Goal: Information Seeking & Learning: Learn about a topic

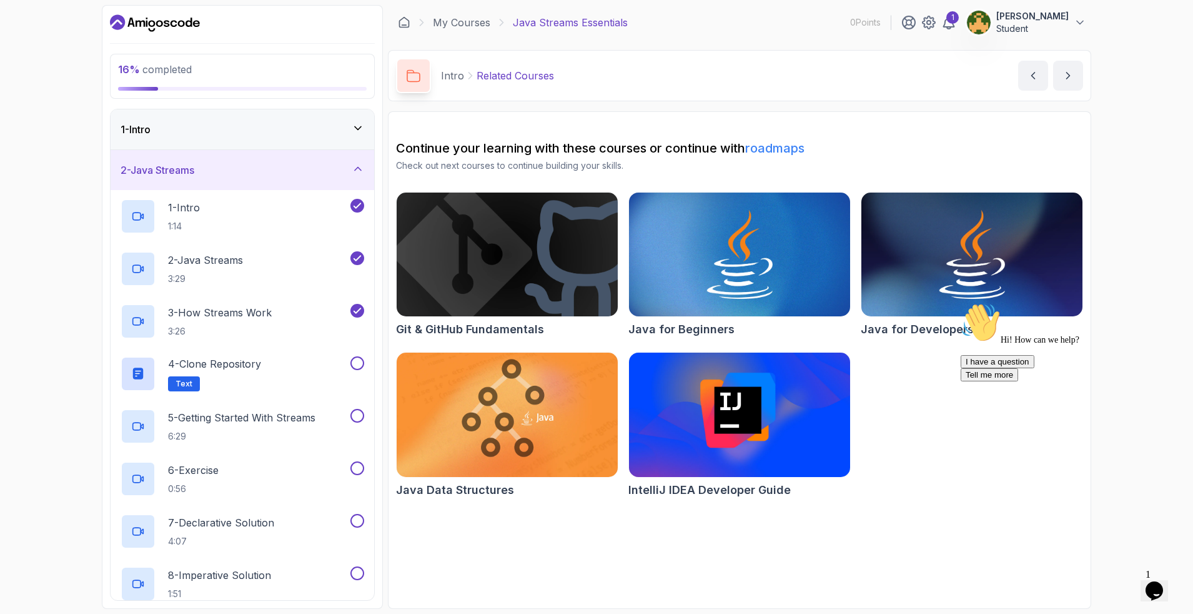
click at [365, 137] on div "1 - Intro" at bounding box center [243, 129] width 264 height 40
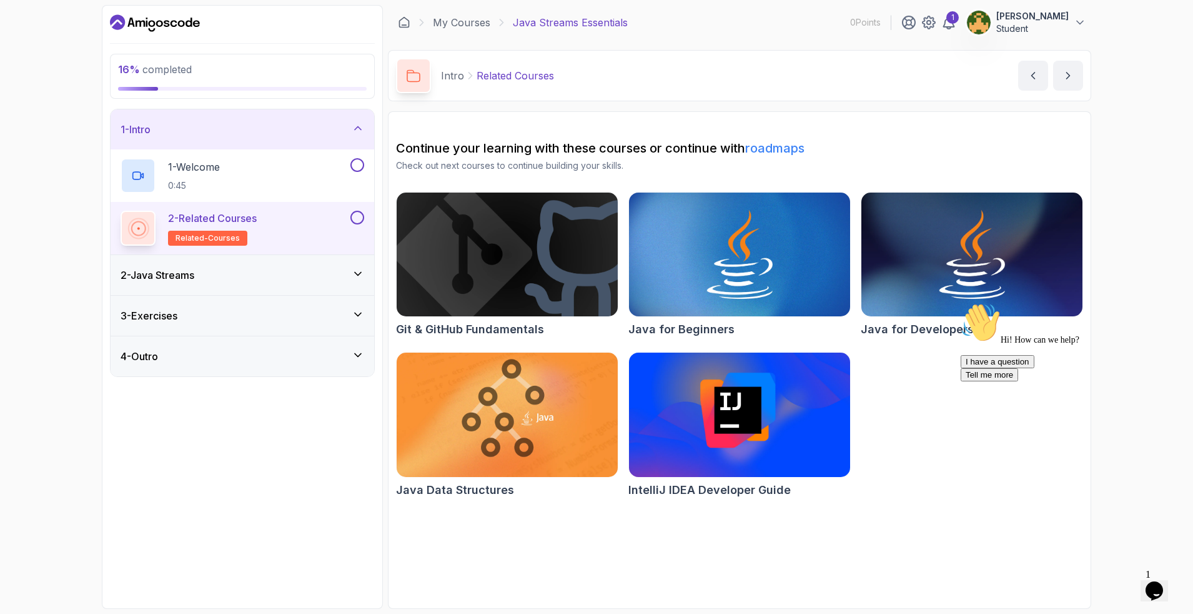
click at [361, 130] on icon at bounding box center [358, 128] width 12 height 12
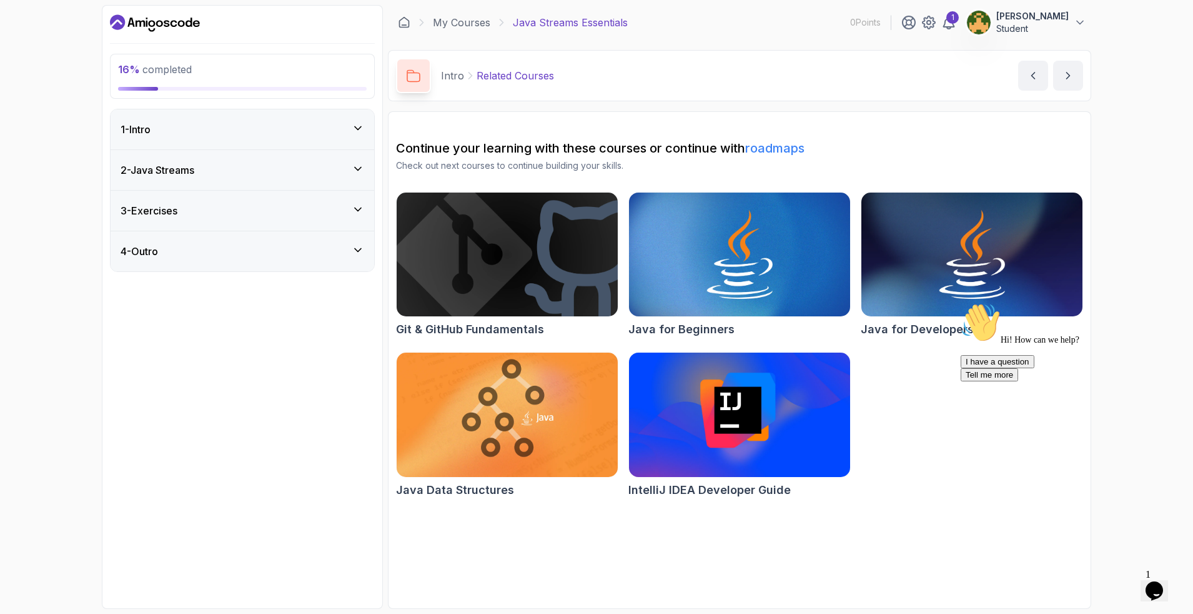
click at [350, 160] on div "2 - Java Streams" at bounding box center [243, 170] width 264 height 40
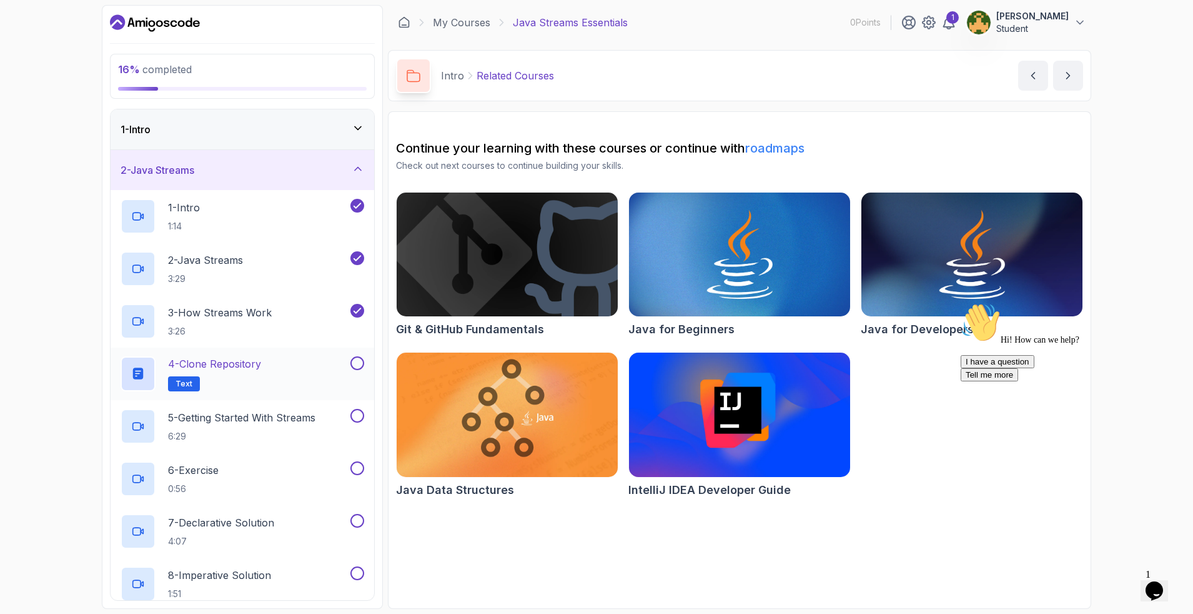
click at [249, 369] on p "4 - Clone Repository" at bounding box center [214, 363] width 93 height 15
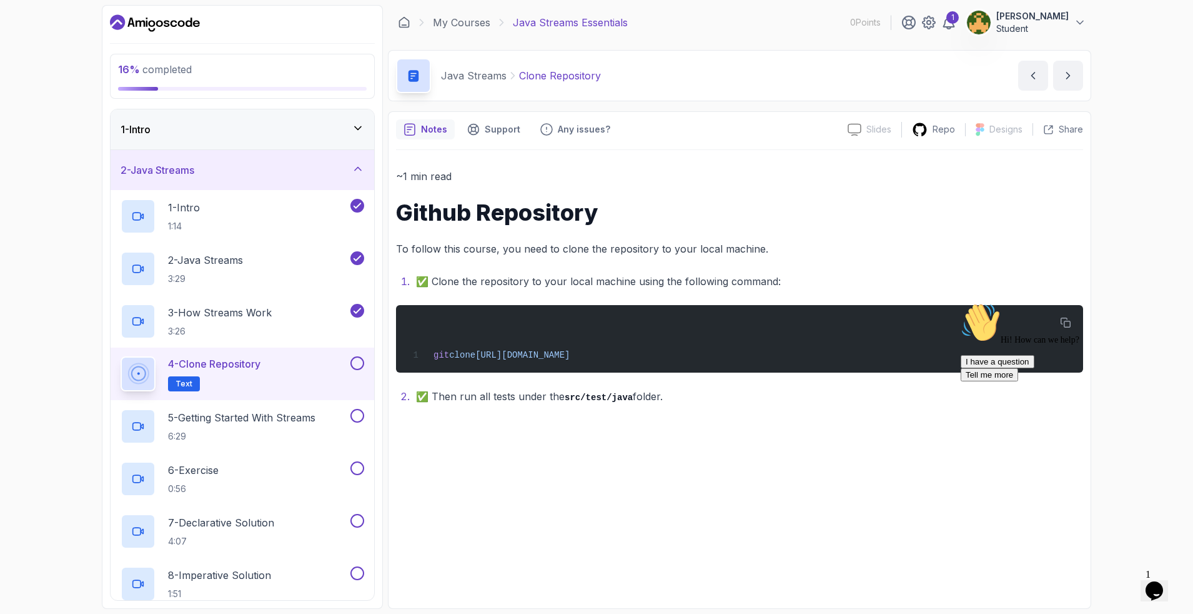
click at [1066, 323] on div "Hi! How can we help? I have a question Tell me more" at bounding box center [1073, 341] width 225 height 79
click at [1153, 222] on div "16 % completed 1 - Intro 2 - Java Streams 1 - Intro 1:14 2 - Java Streams 3:29 …" at bounding box center [596, 307] width 1193 height 614
drag, startPoint x: 435, startPoint y: 355, endPoint x: 709, endPoint y: 357, distance: 274.3
click at [709, 357] on div "git clone [URL][DOMAIN_NAME]" at bounding box center [739, 338] width 667 height 52
copy span "git clone [URL][DOMAIN_NAME]"
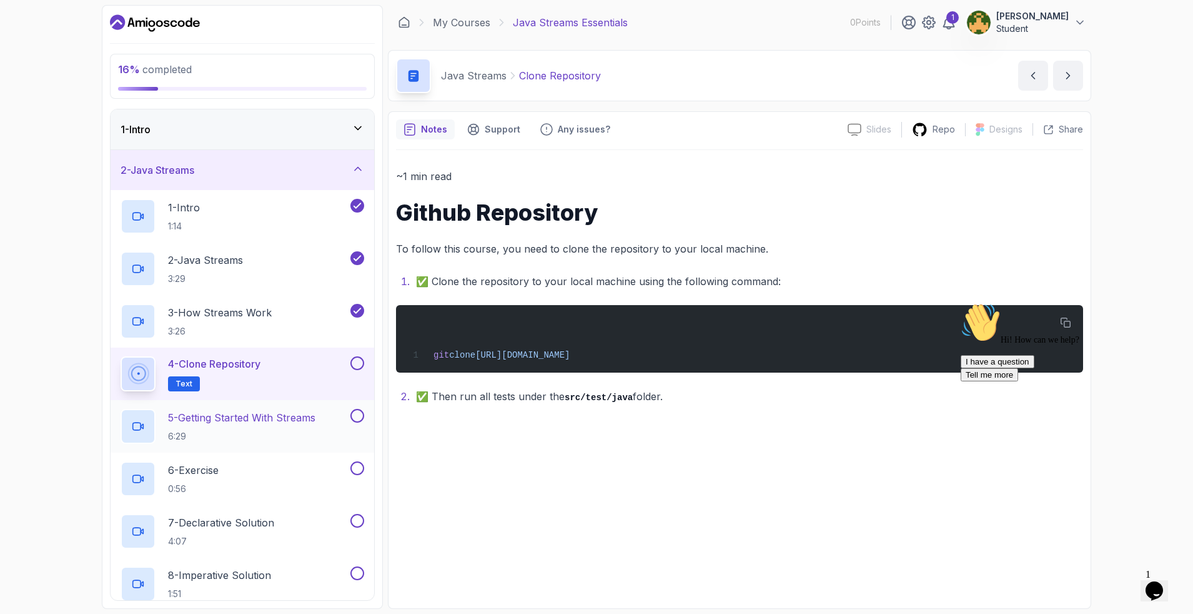
click at [277, 420] on p "5 - Getting Started With Streams" at bounding box center [241, 417] width 147 height 15
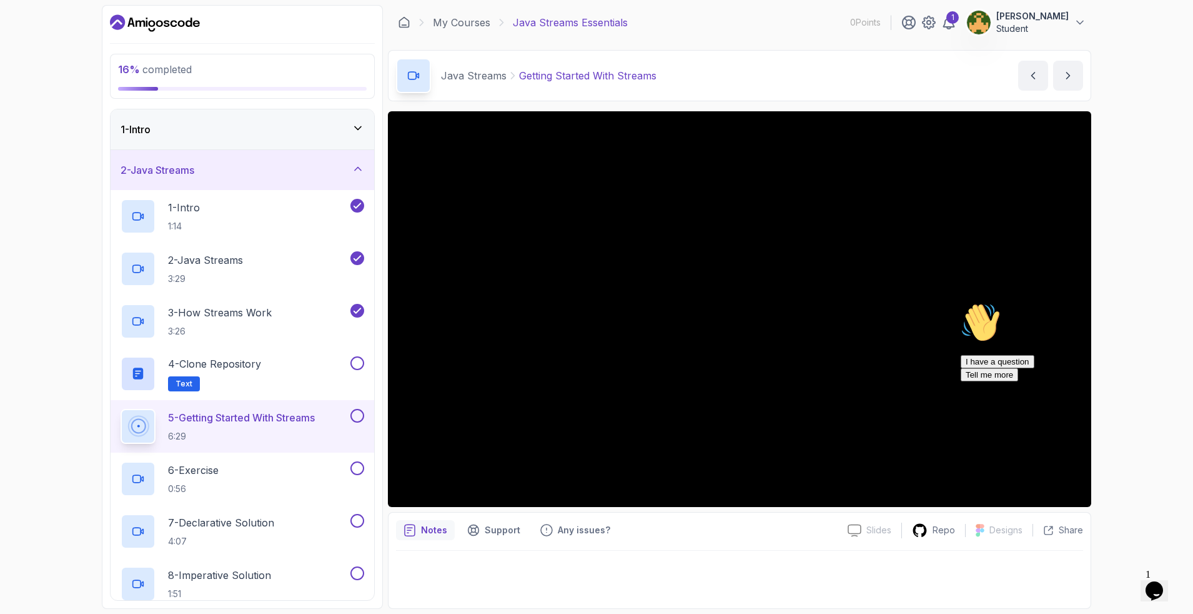
click at [961, 302] on icon "Chat attention grabber" at bounding box center [961, 302] width 0 height 0
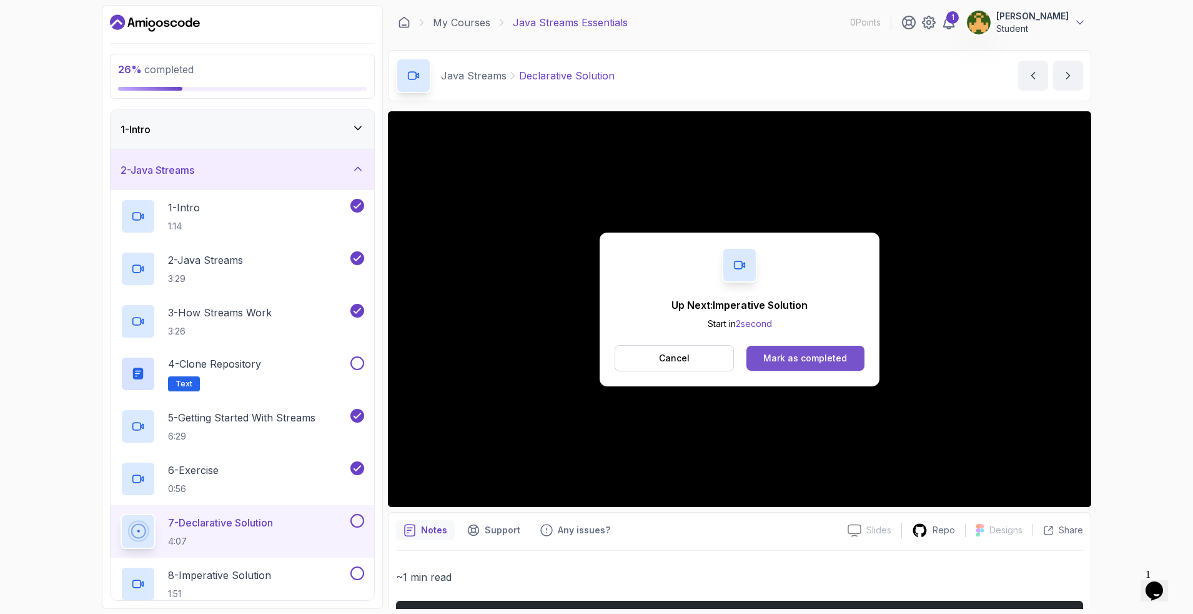
click at [785, 352] on div "Mark as completed" at bounding box center [805, 358] width 84 height 12
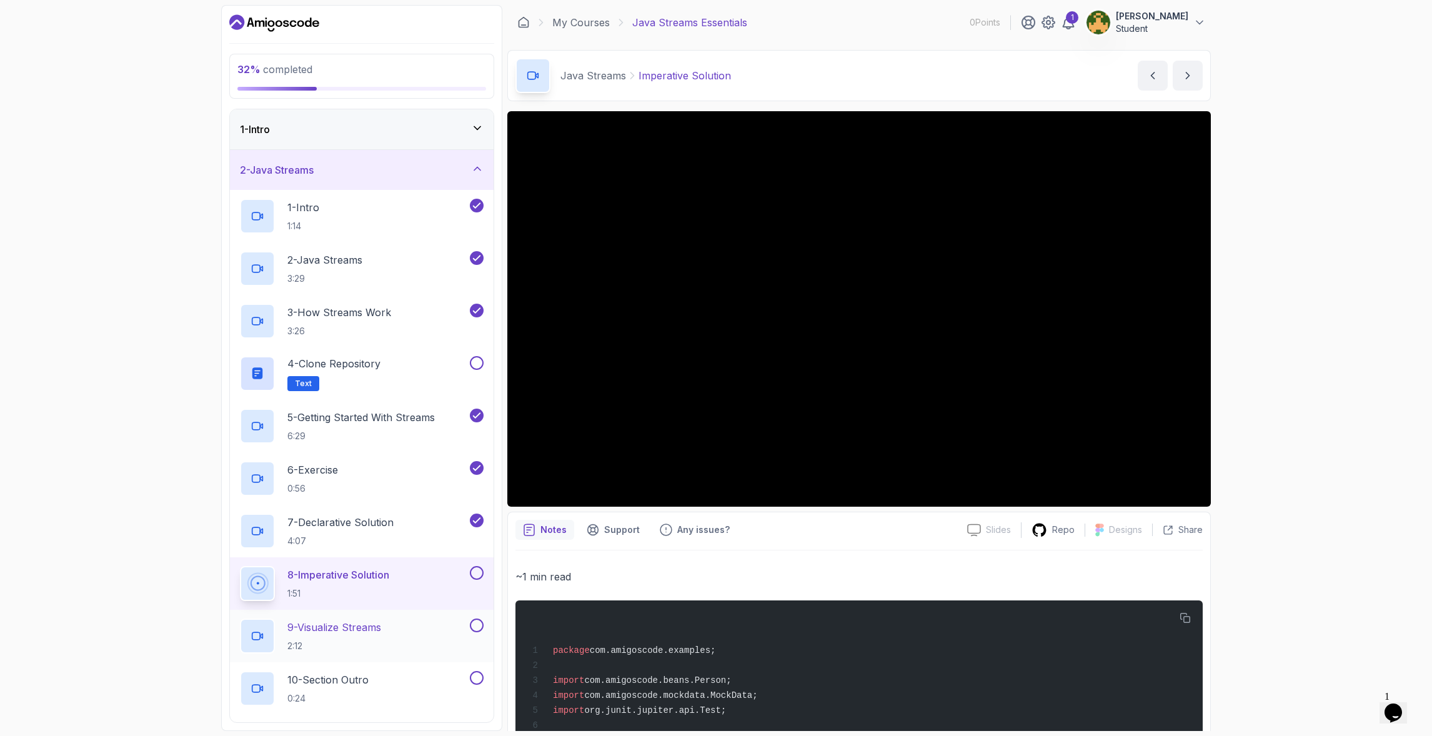
click at [370, 613] on p "9 - Visualize Streams" at bounding box center [334, 627] width 94 height 15
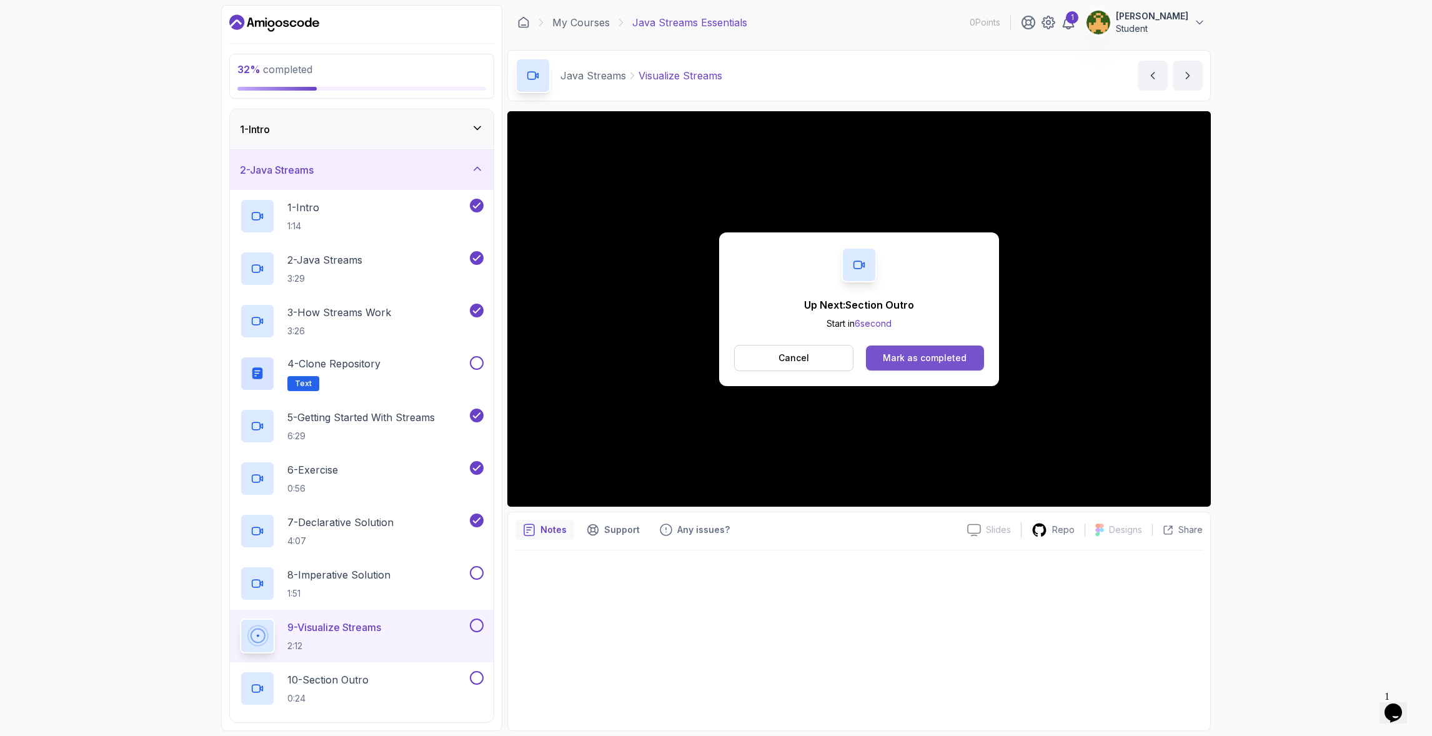
click at [910, 362] on div "Mark as completed" at bounding box center [925, 358] width 84 height 12
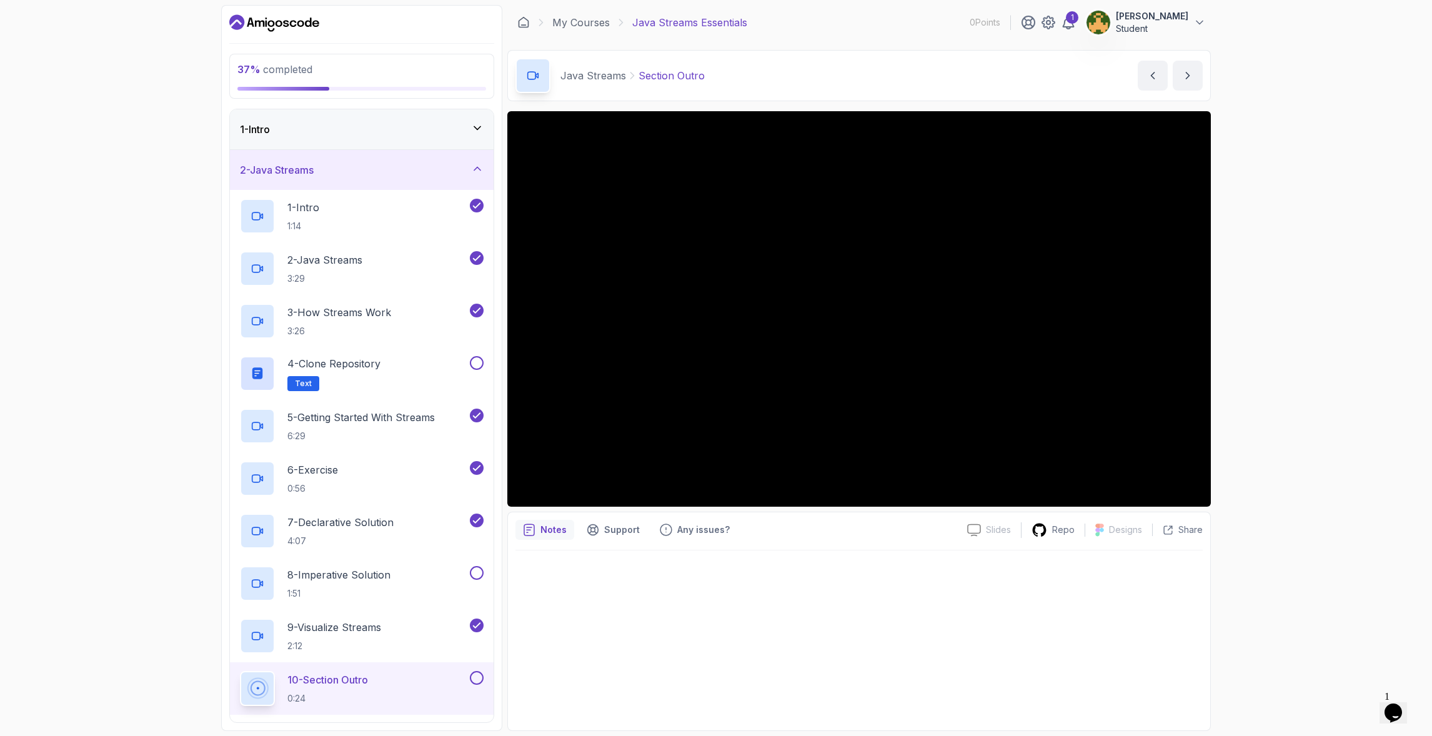
click at [480, 170] on icon at bounding box center [477, 168] width 6 height 3
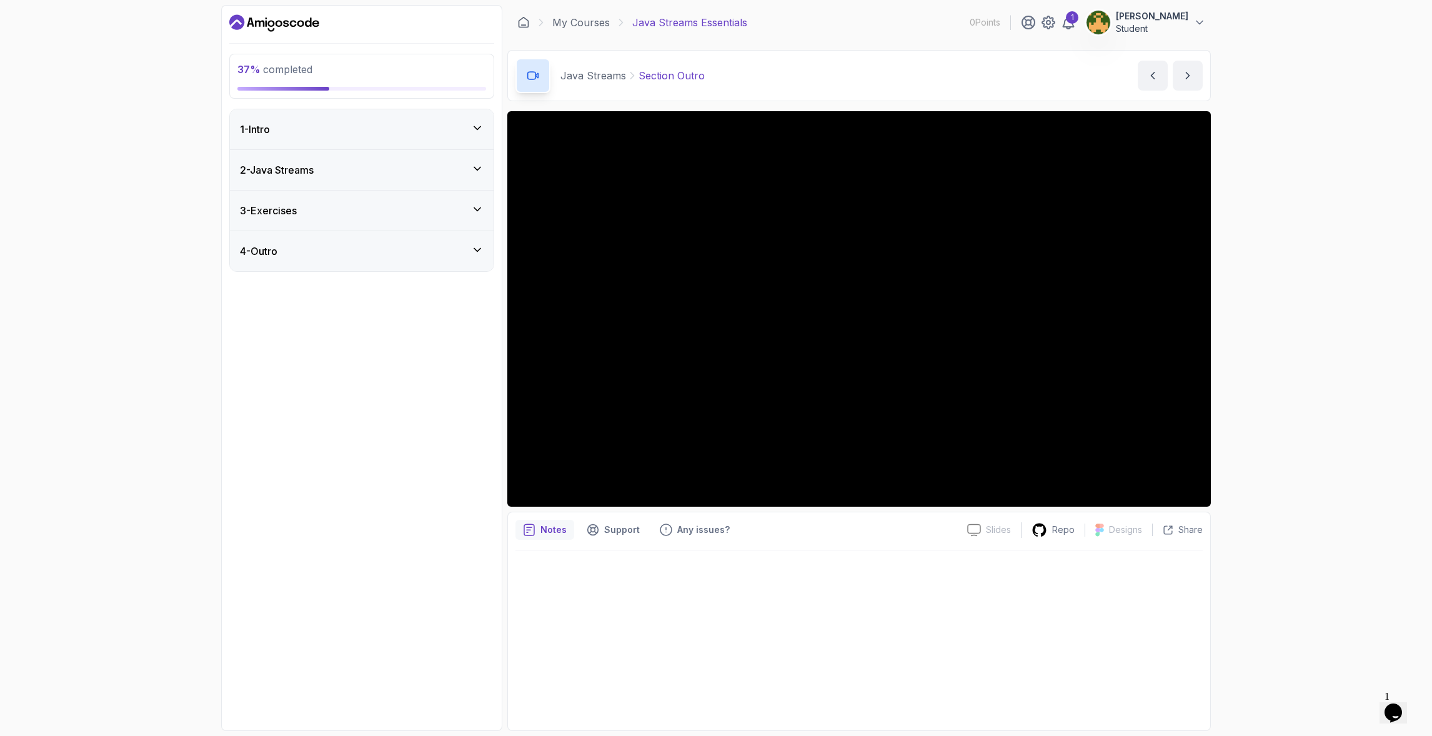
click at [477, 206] on icon at bounding box center [477, 209] width 12 height 12
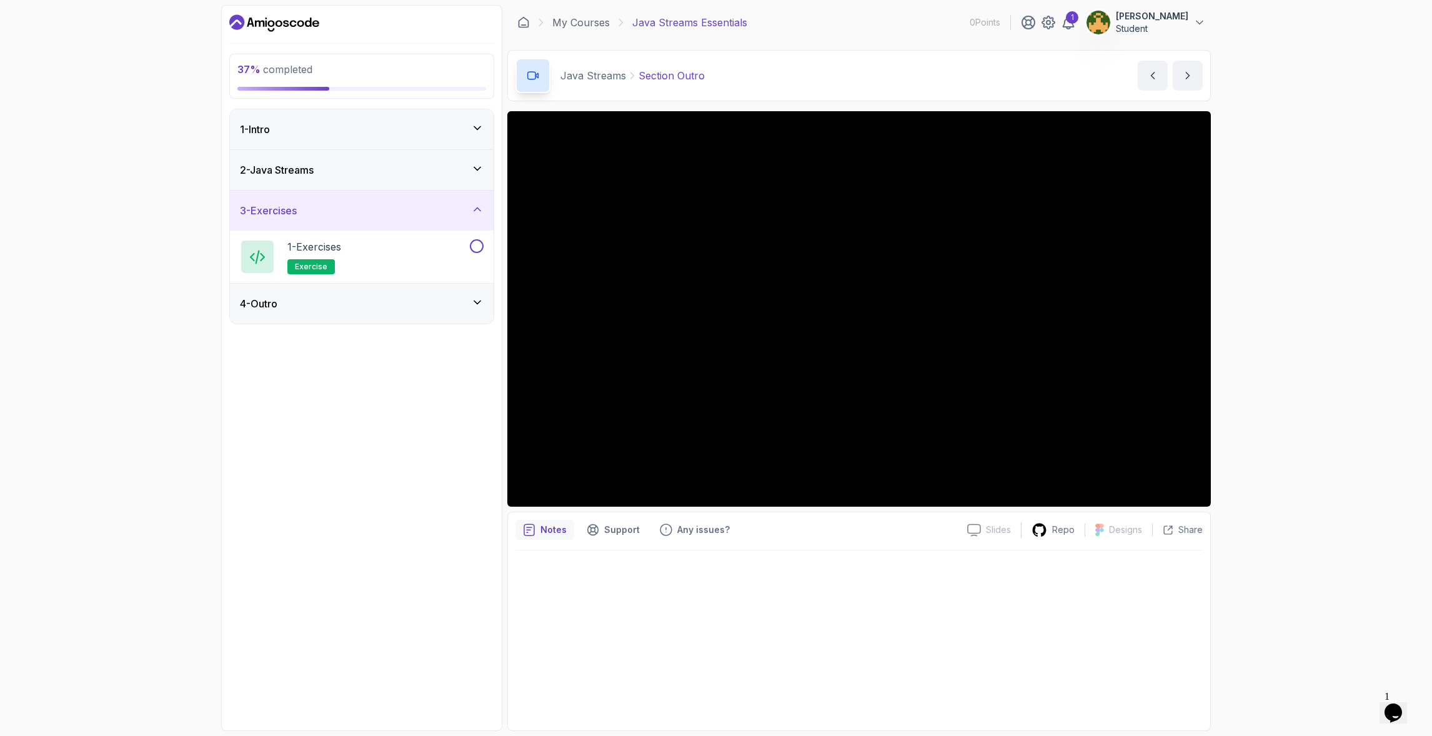
click at [473, 171] on icon at bounding box center [477, 168] width 12 height 12
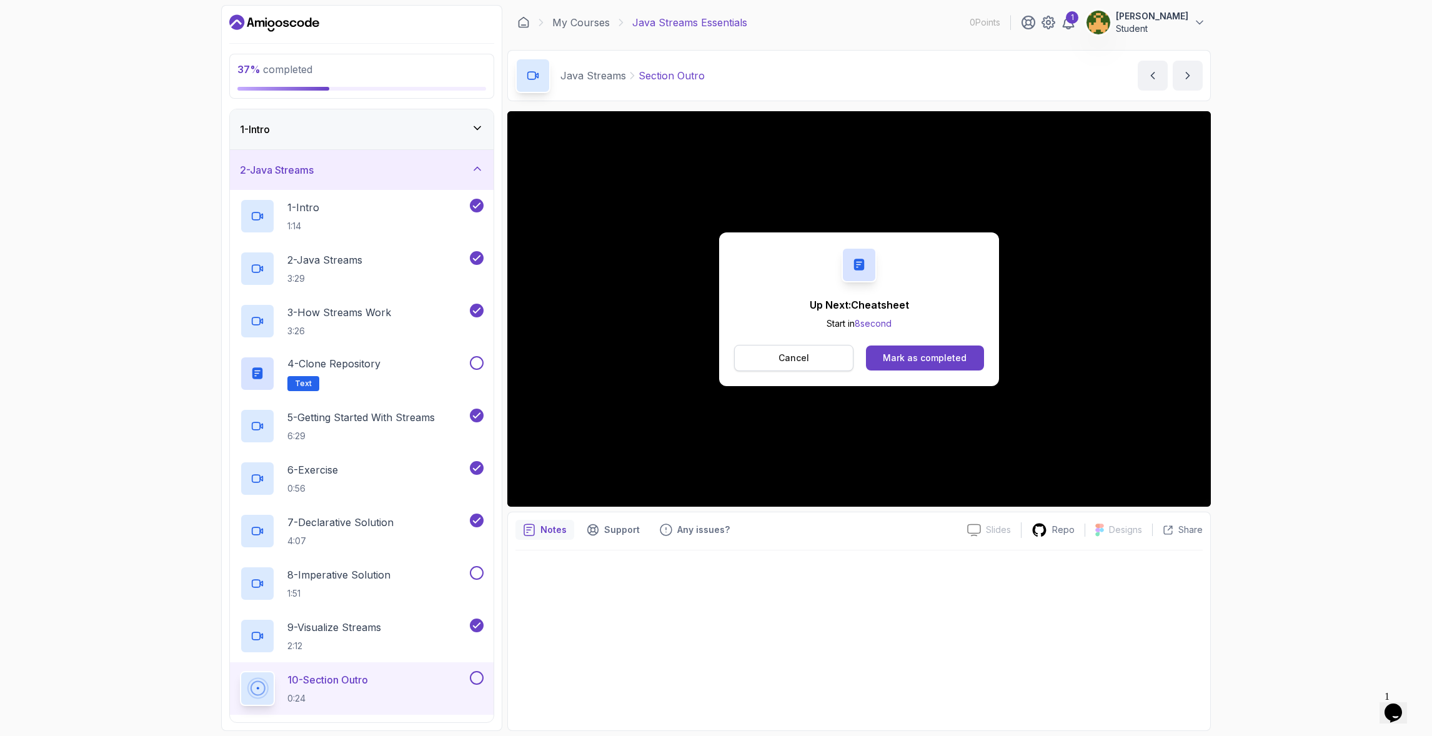
click at [797, 355] on p "Cancel" at bounding box center [793, 358] width 31 height 12
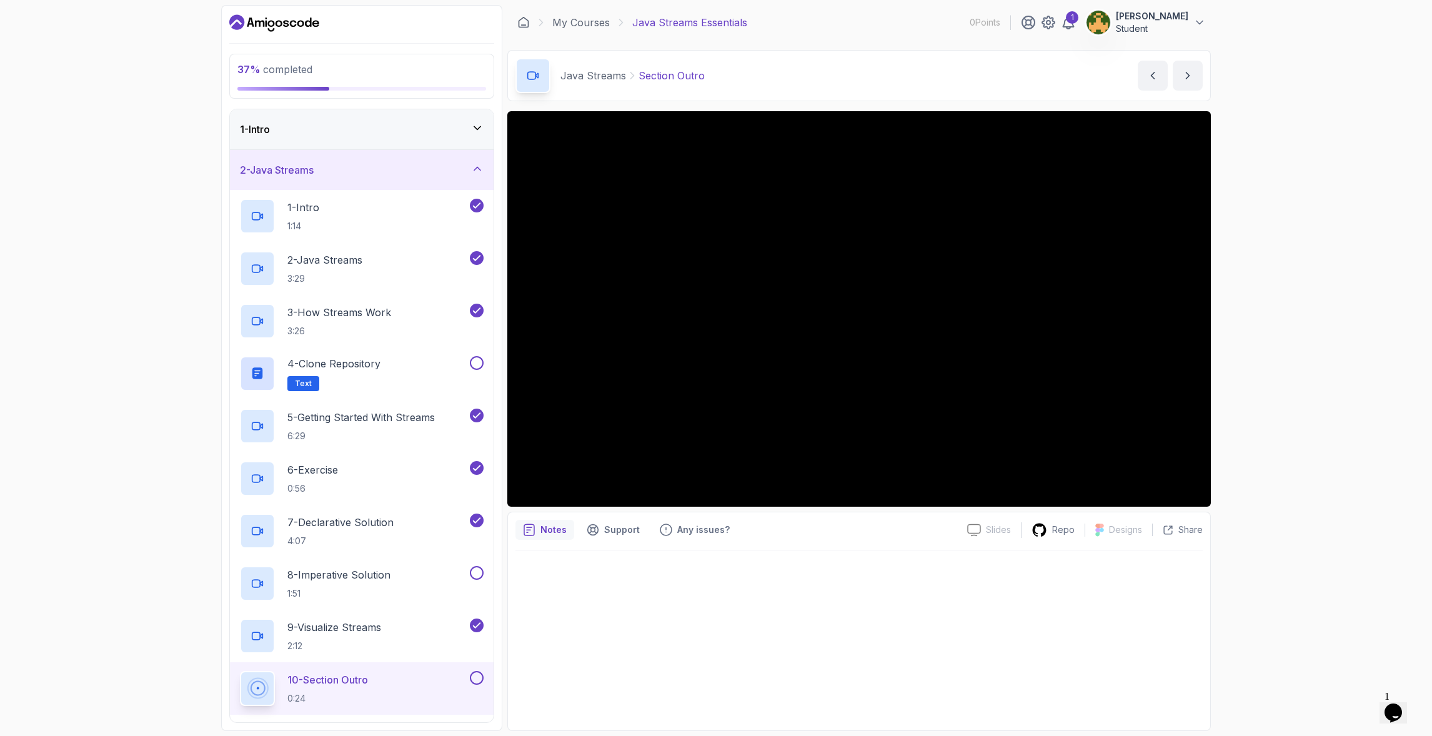
click at [301, 20] on icon "Dashboard" at bounding box center [300, 23] width 7 height 7
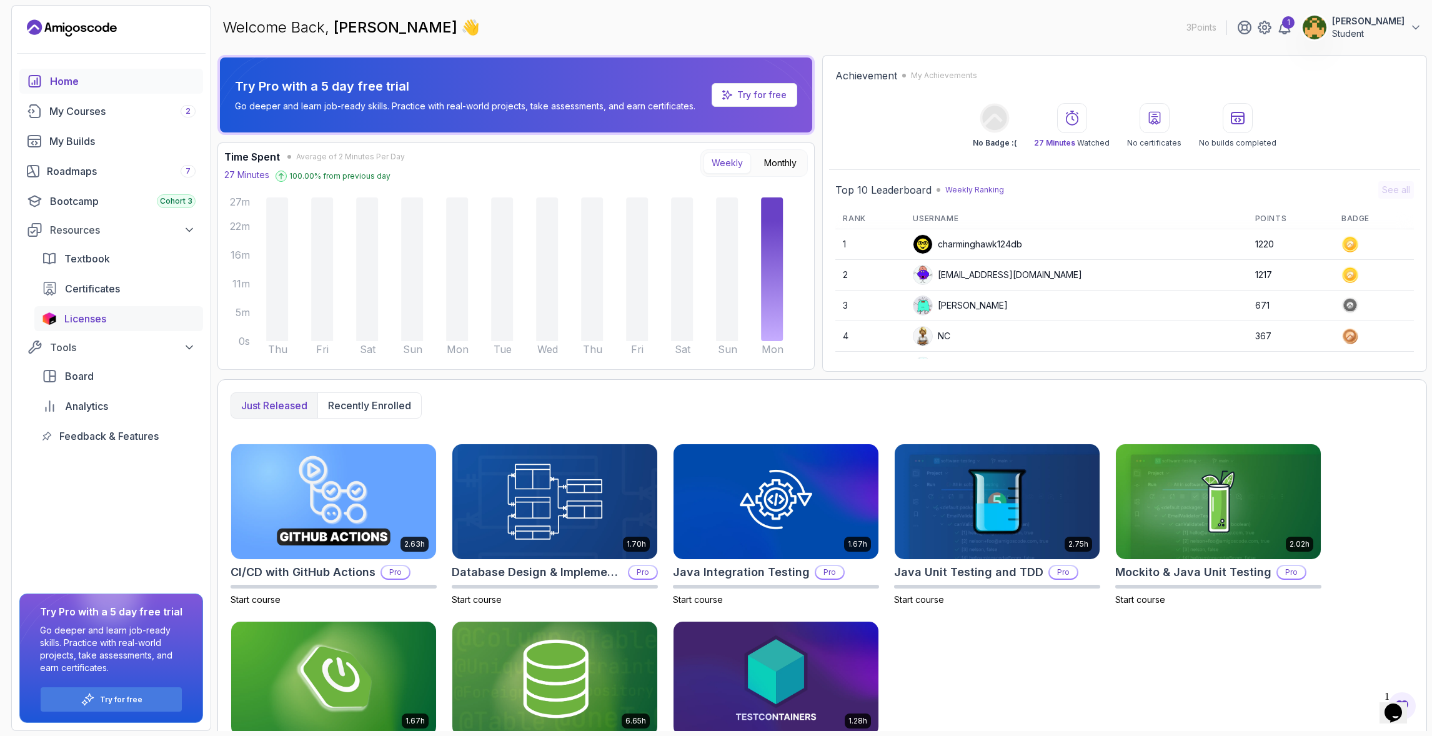
click at [84, 316] on span "Licenses" at bounding box center [85, 318] width 42 height 15
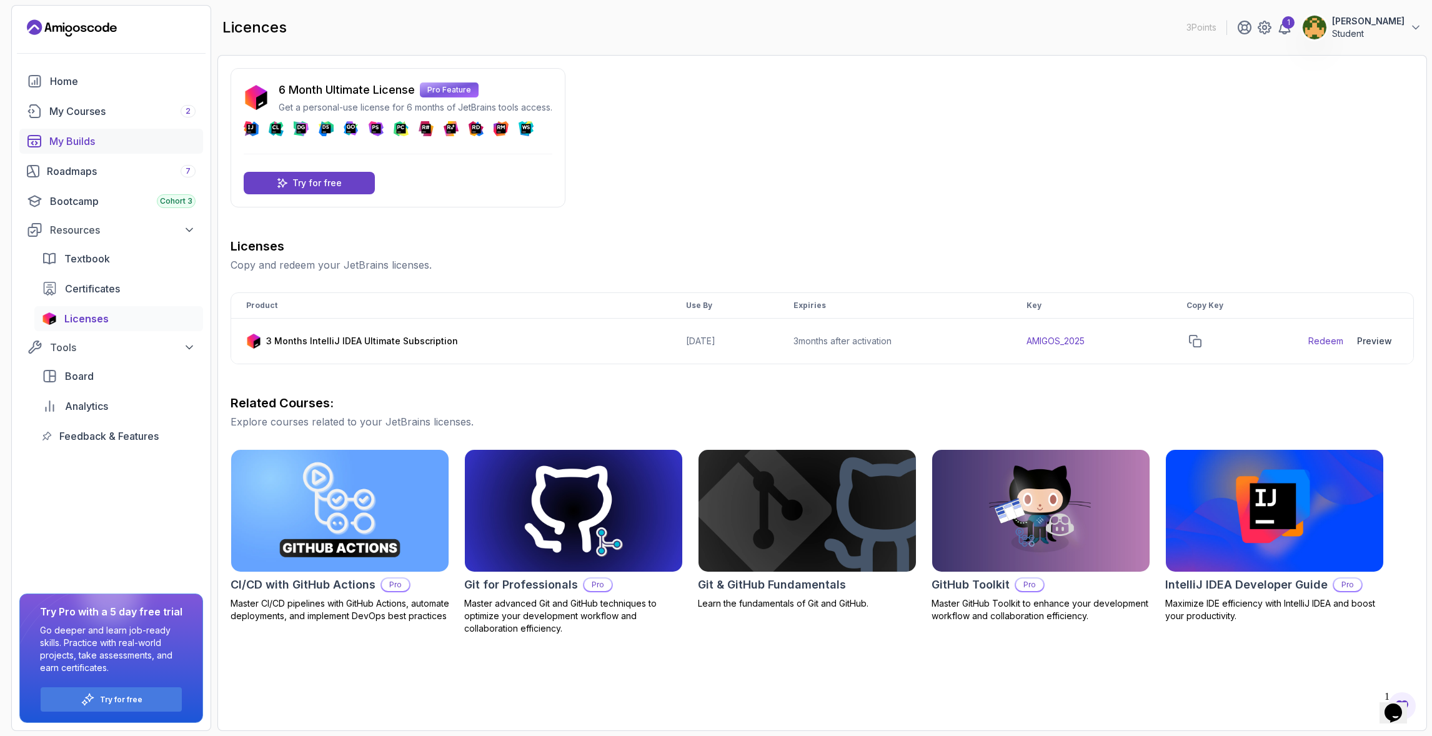
click at [65, 139] on div "My Builds" at bounding box center [122, 141] width 146 height 15
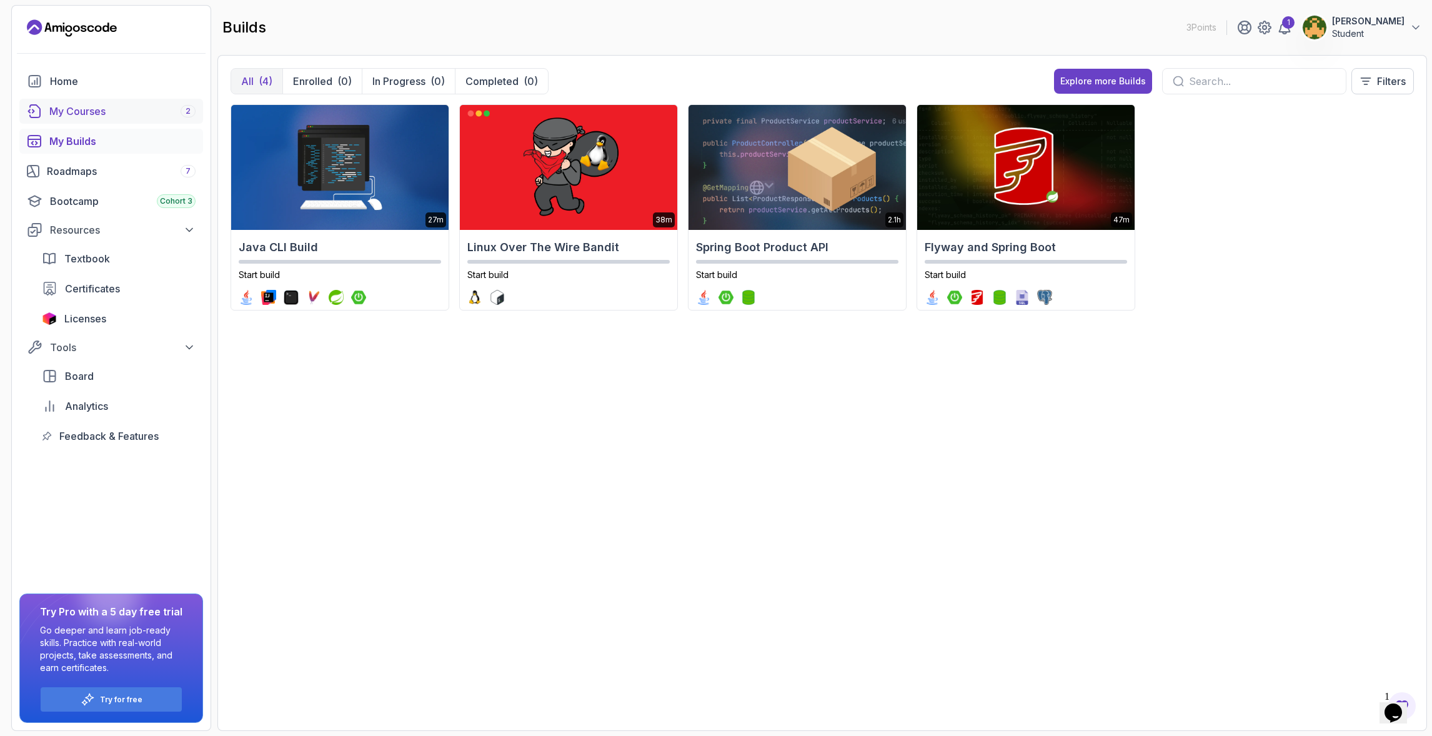
click at [74, 110] on div "My Courses 2" at bounding box center [122, 111] width 146 height 15
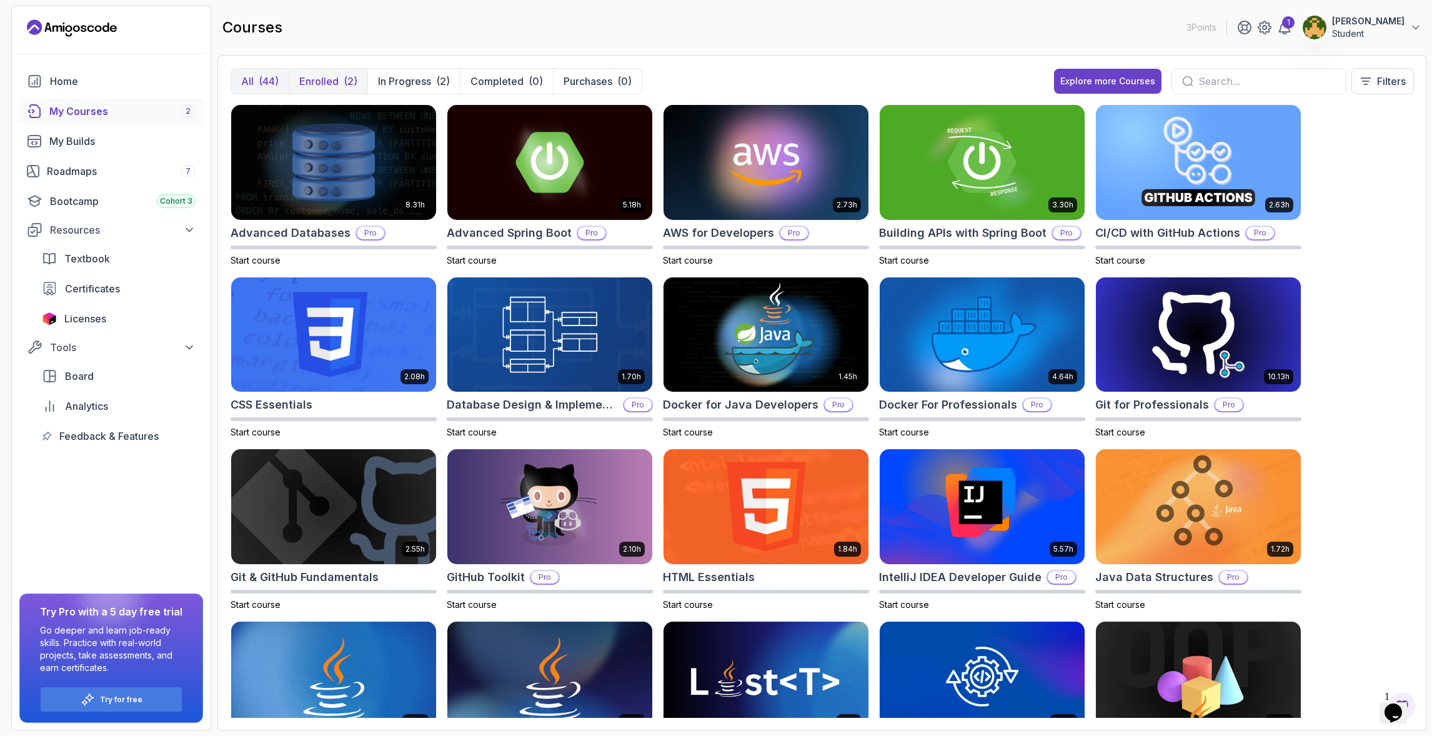
click at [329, 74] on p "Enrolled" at bounding box center [318, 81] width 39 height 15
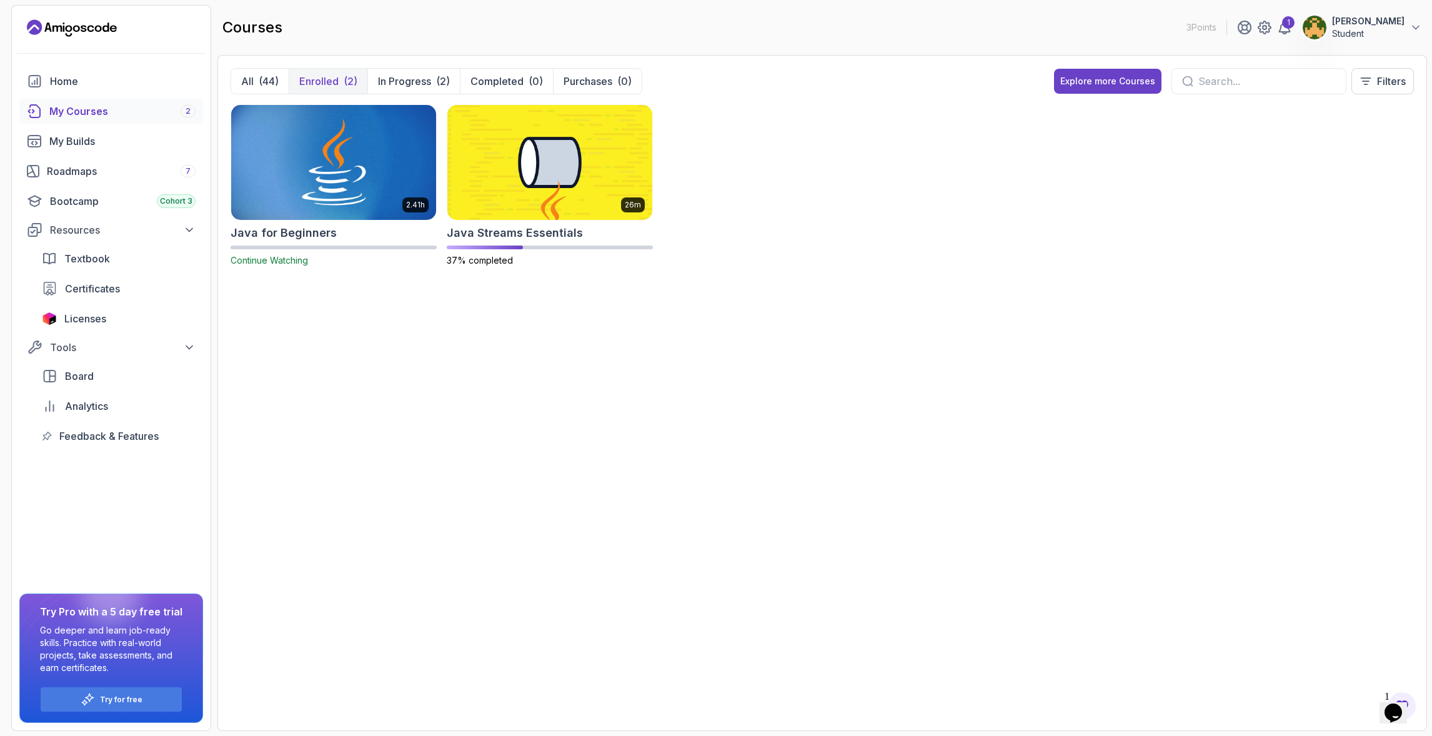
click at [321, 172] on img at bounding box center [333, 162] width 215 height 121
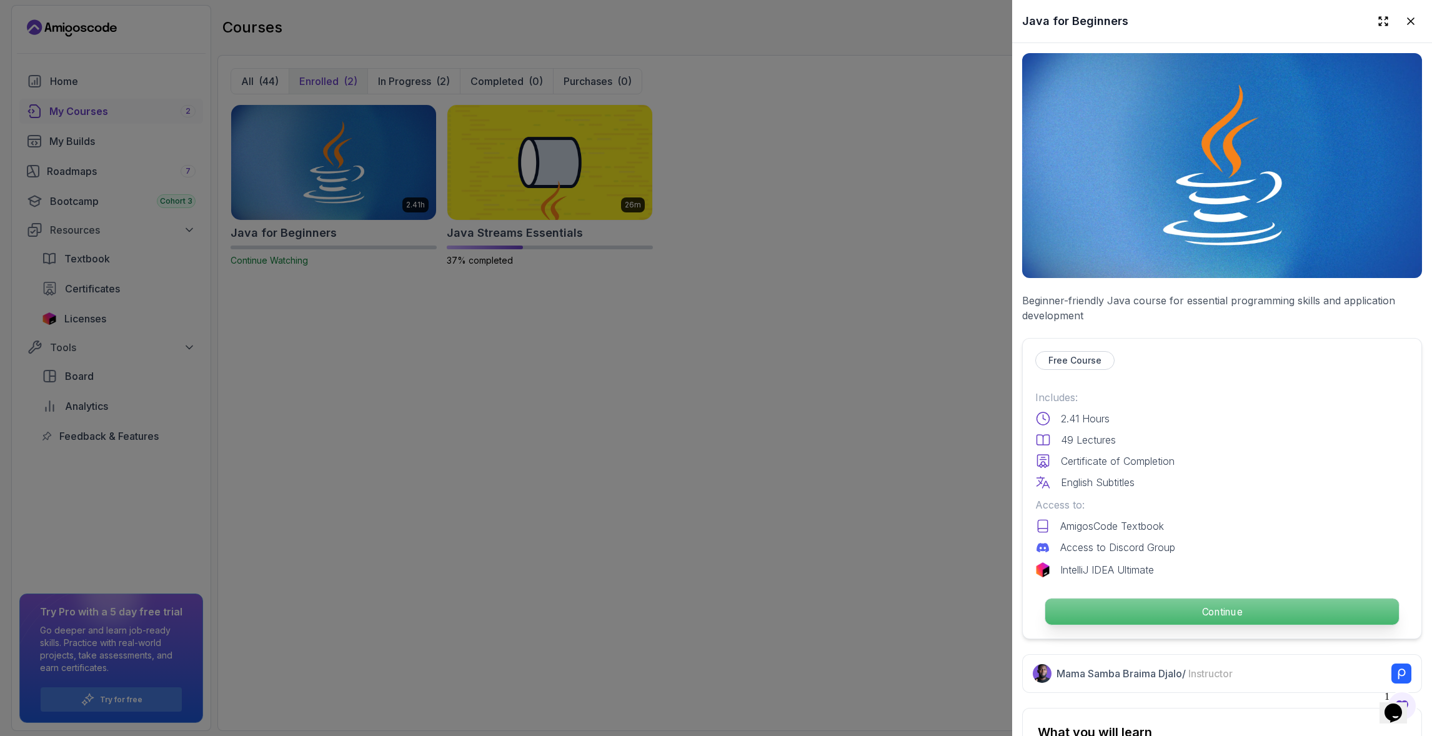
click at [1193, 599] on p "Continue" at bounding box center [1222, 612] width 354 height 26
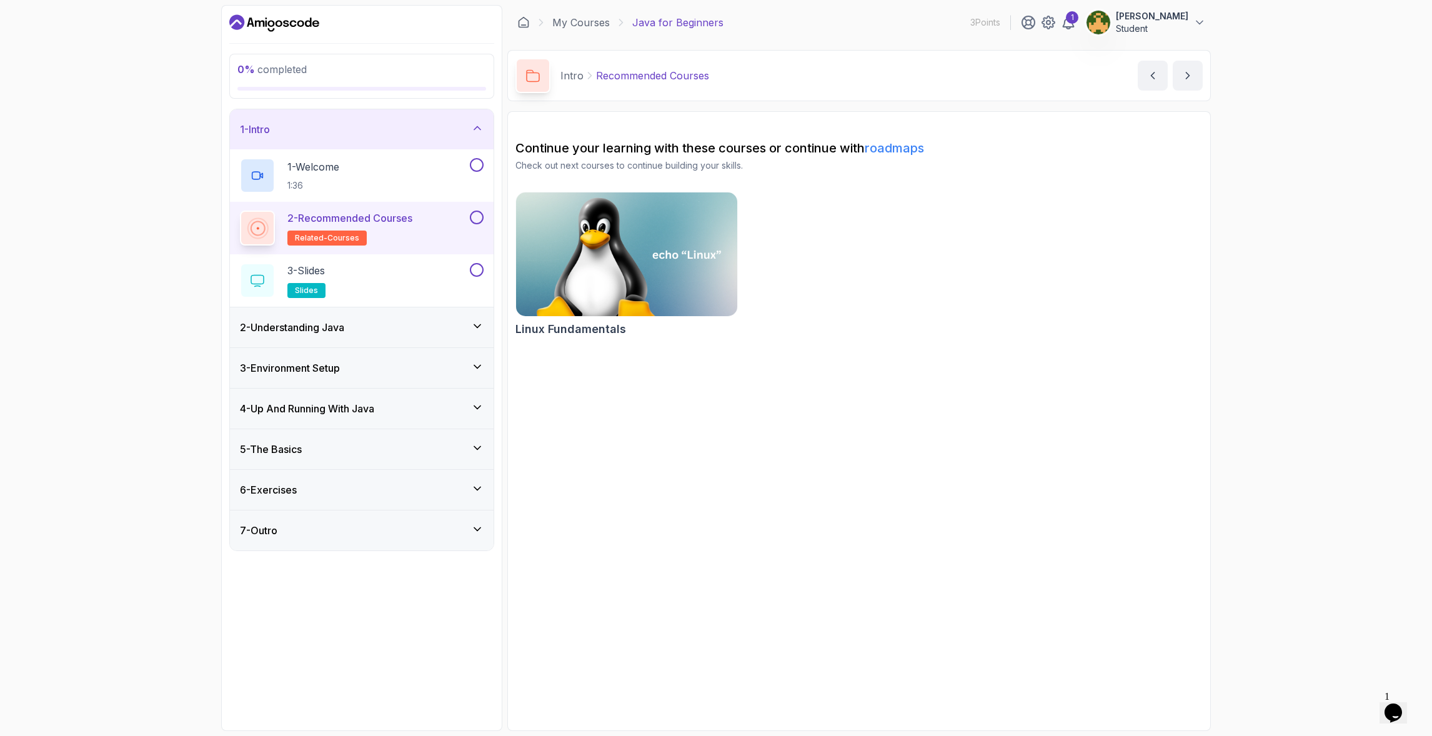
click at [471, 449] on icon at bounding box center [477, 448] width 12 height 12
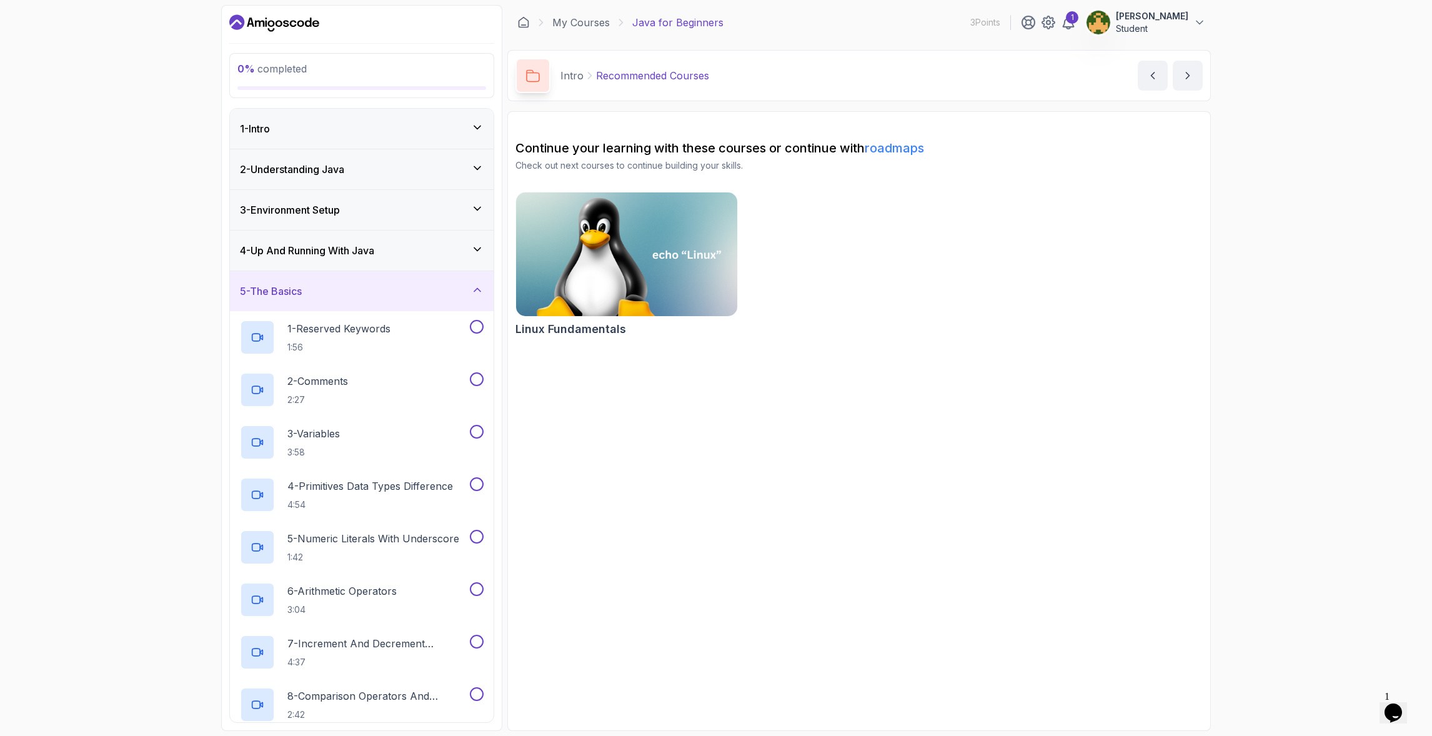
click at [463, 306] on div "5 - The Basics" at bounding box center [362, 291] width 264 height 40
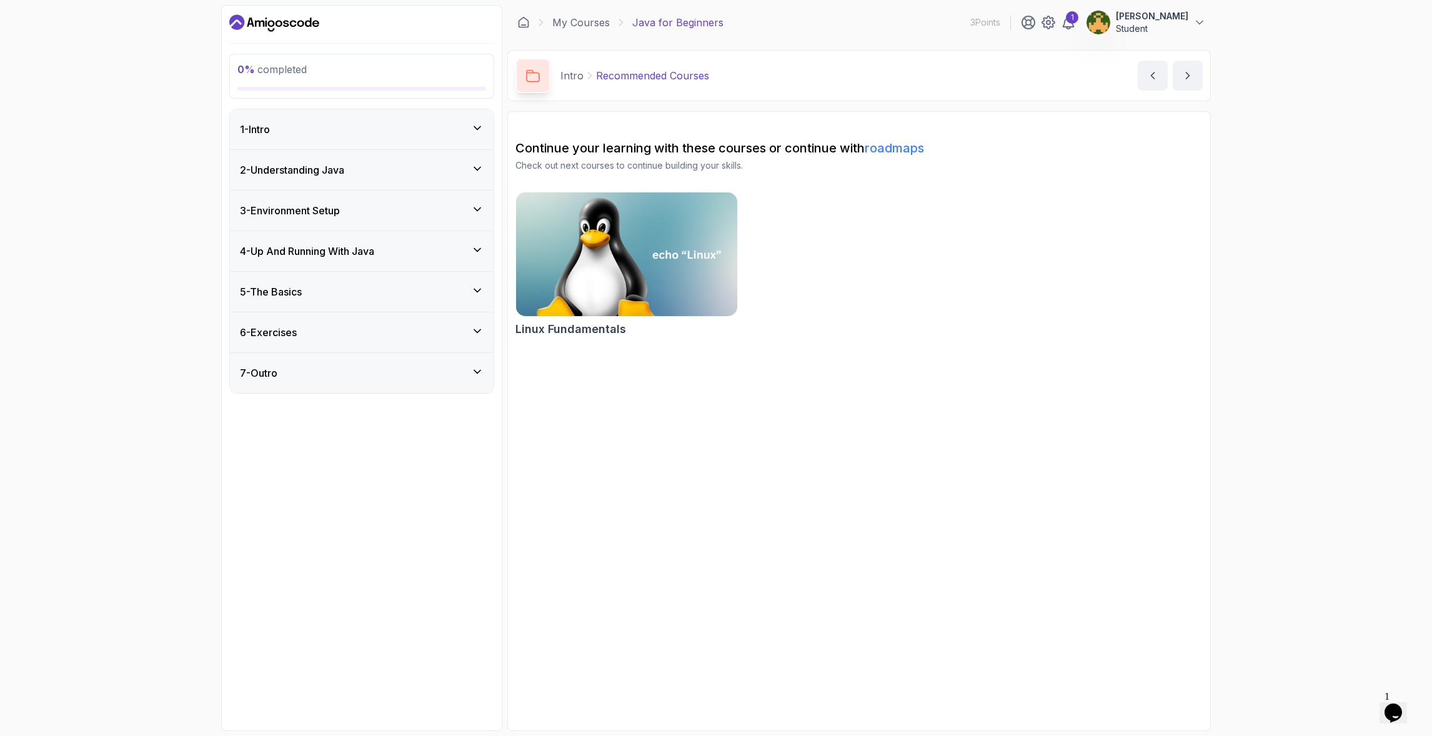
click at [403, 172] on div "2 - Understanding Java" at bounding box center [362, 169] width 244 height 15
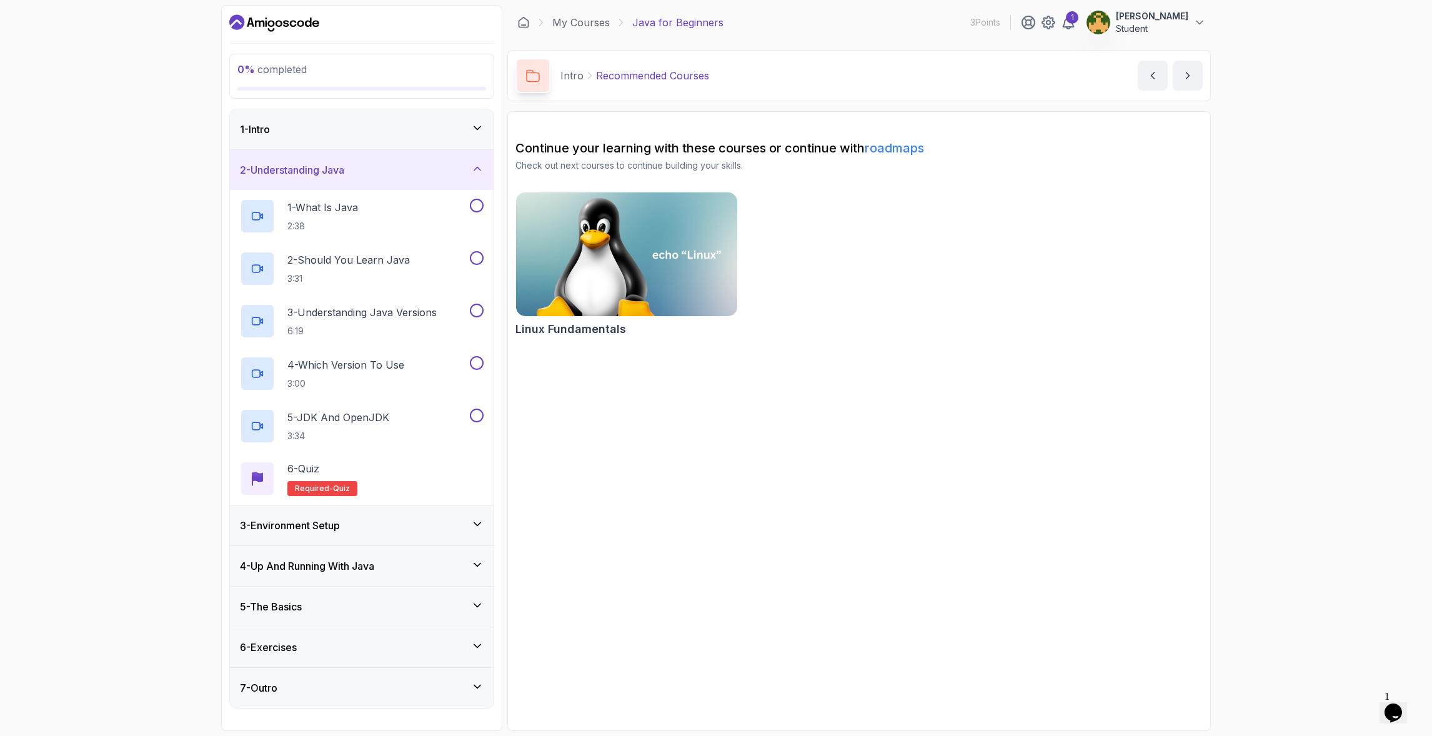
click at [403, 172] on div "2 - Understanding Java" at bounding box center [362, 169] width 244 height 15
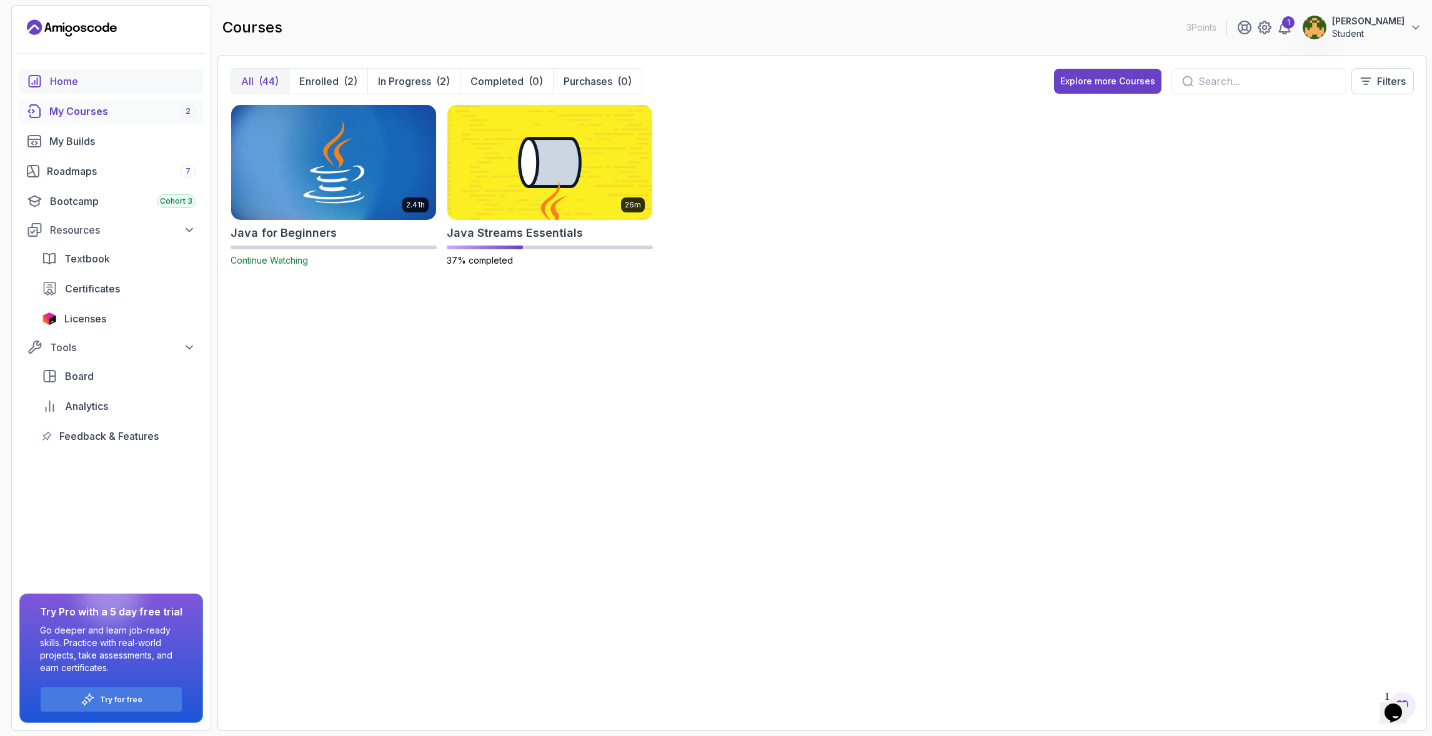
click at [69, 87] on div "Home" at bounding box center [123, 81] width 146 height 15
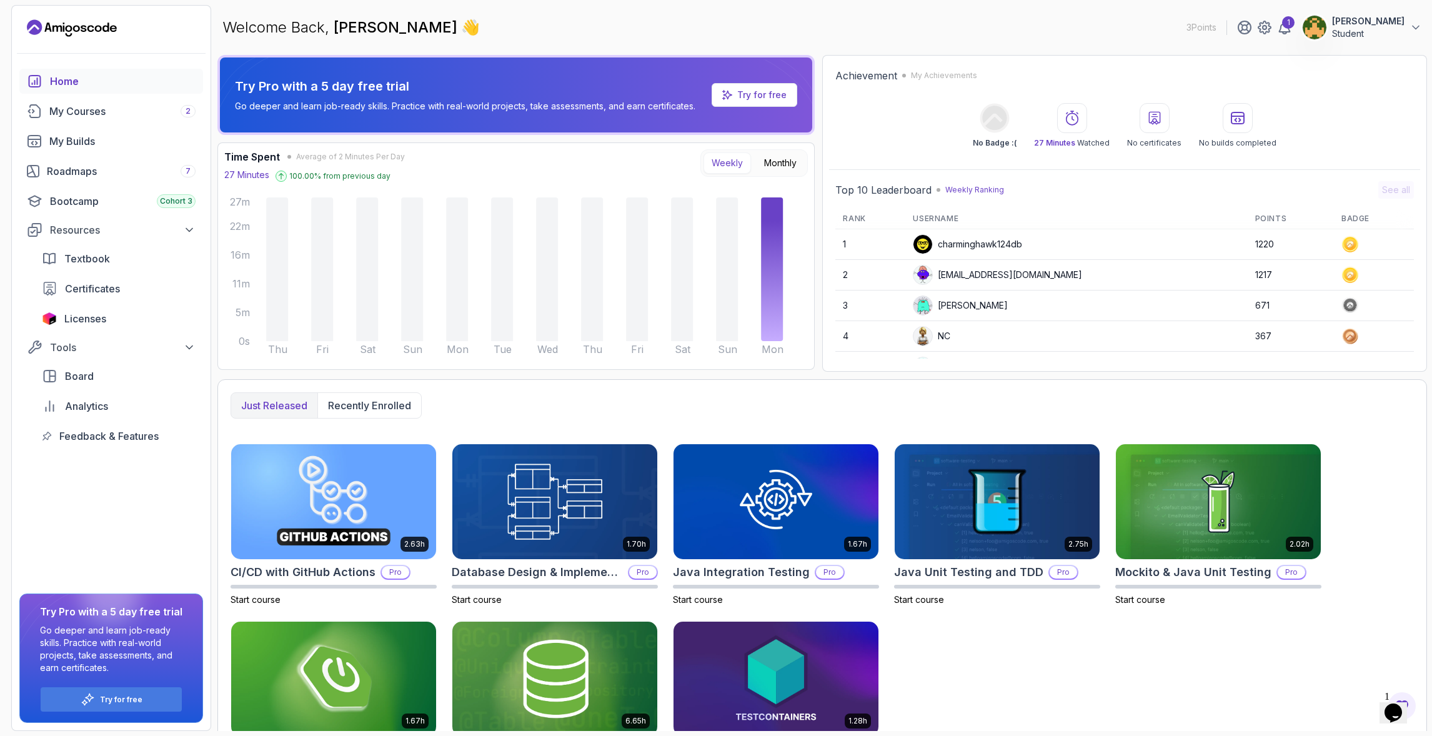
click at [935, 613] on div "2.63h CI/CD with GitHub Actions Pro Start course 1.70h Database Design & Implem…" at bounding box center [822, 613] width 1183 height 339
click at [82, 112] on div "My Courses 2" at bounding box center [122, 111] width 146 height 15
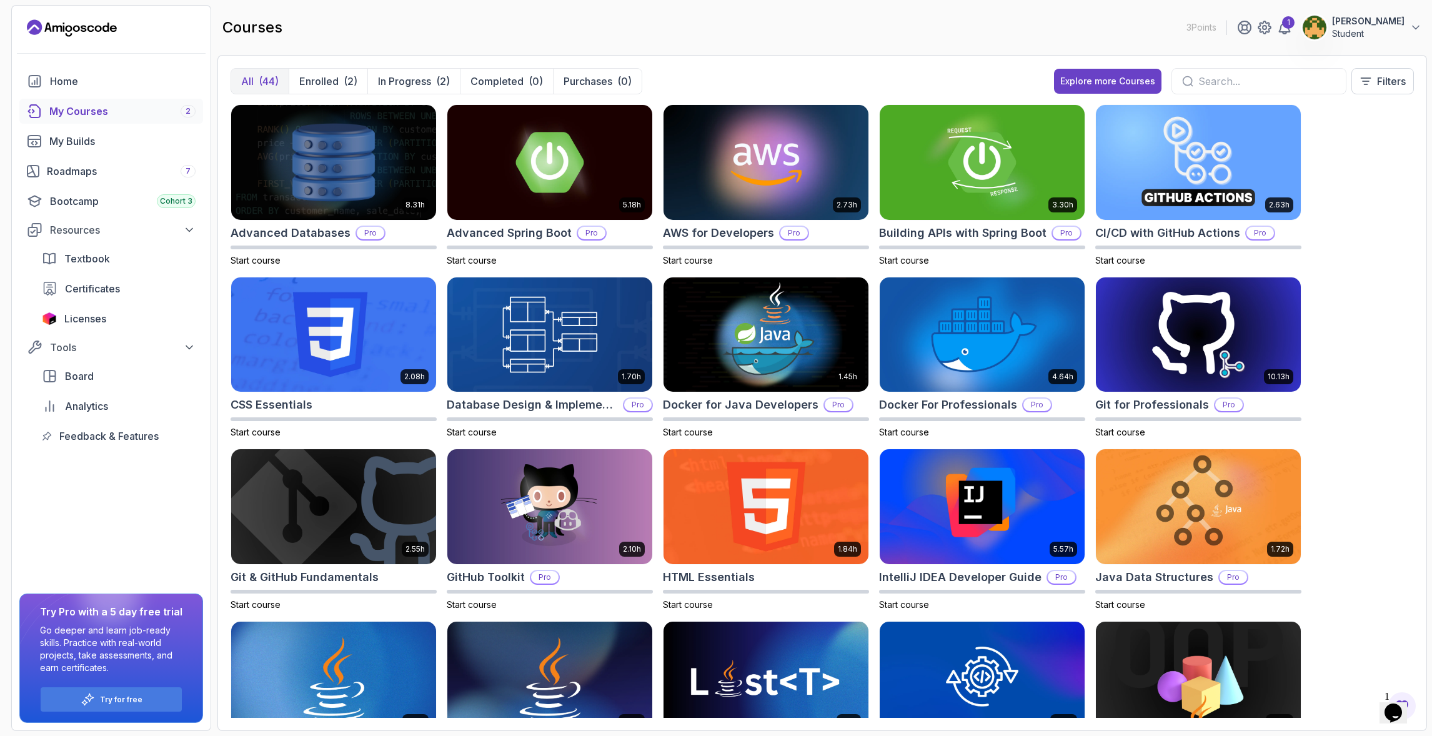
click at [1193, 267] on div "8.31h Advanced Databases Pro Start course 5.18h Advanced Spring Boot Pro Start …" at bounding box center [822, 411] width 1183 height 614
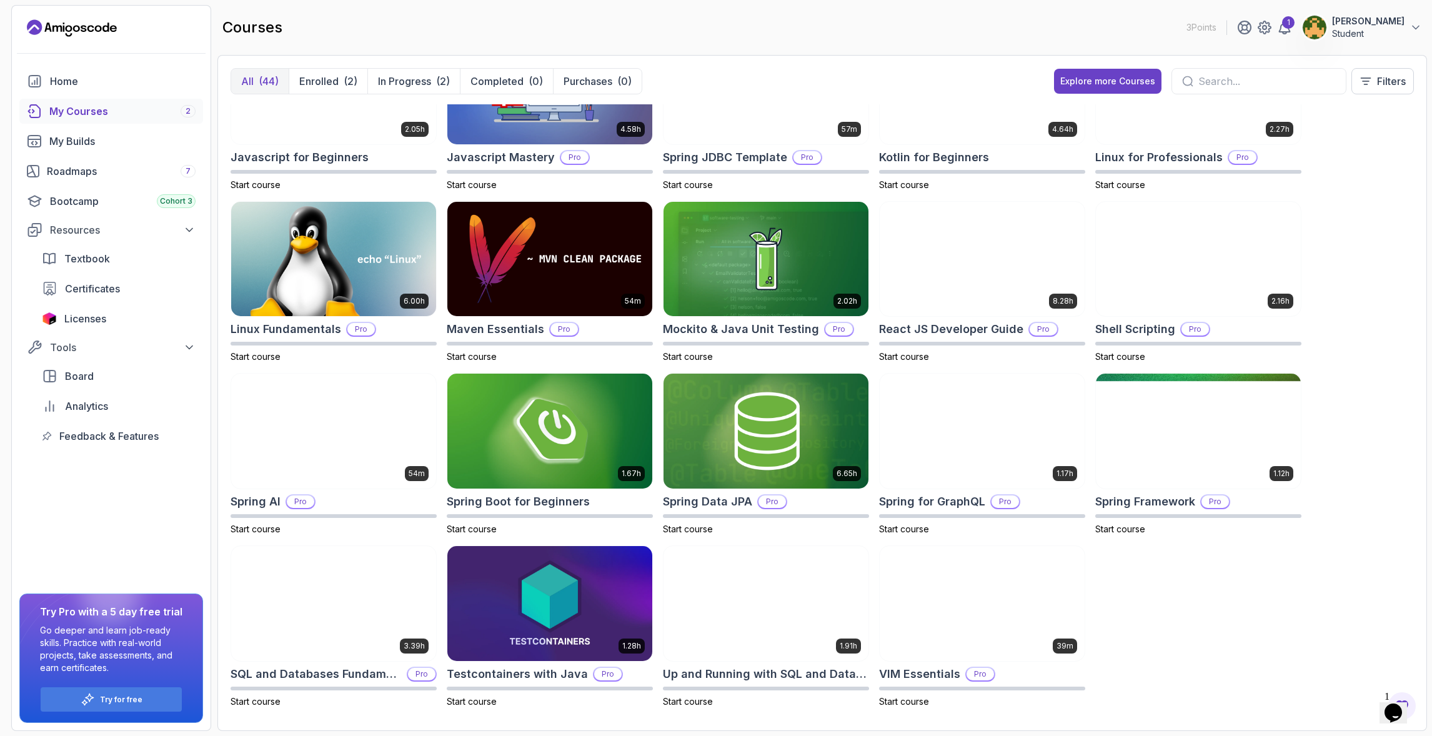
scroll to position [940, 0]
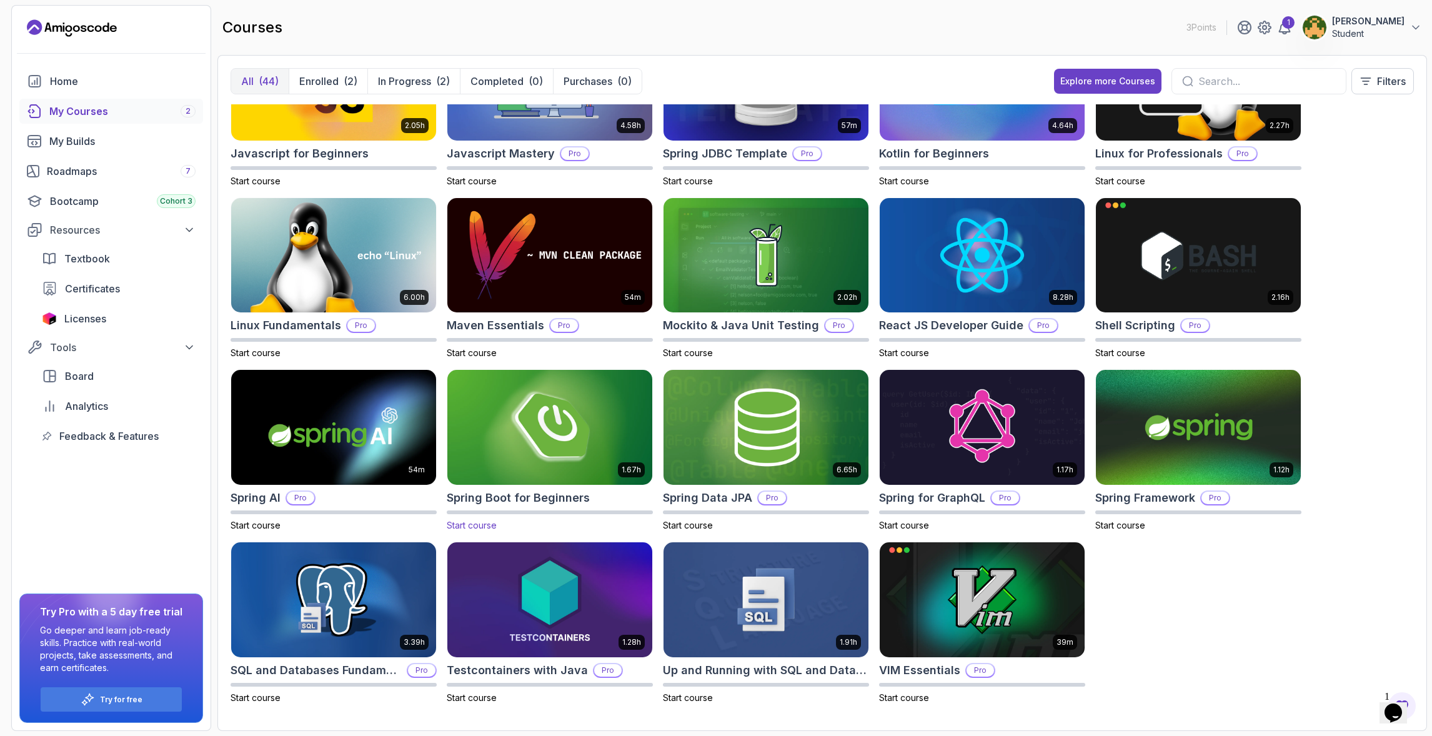
click at [583, 421] on img at bounding box center [549, 427] width 215 height 121
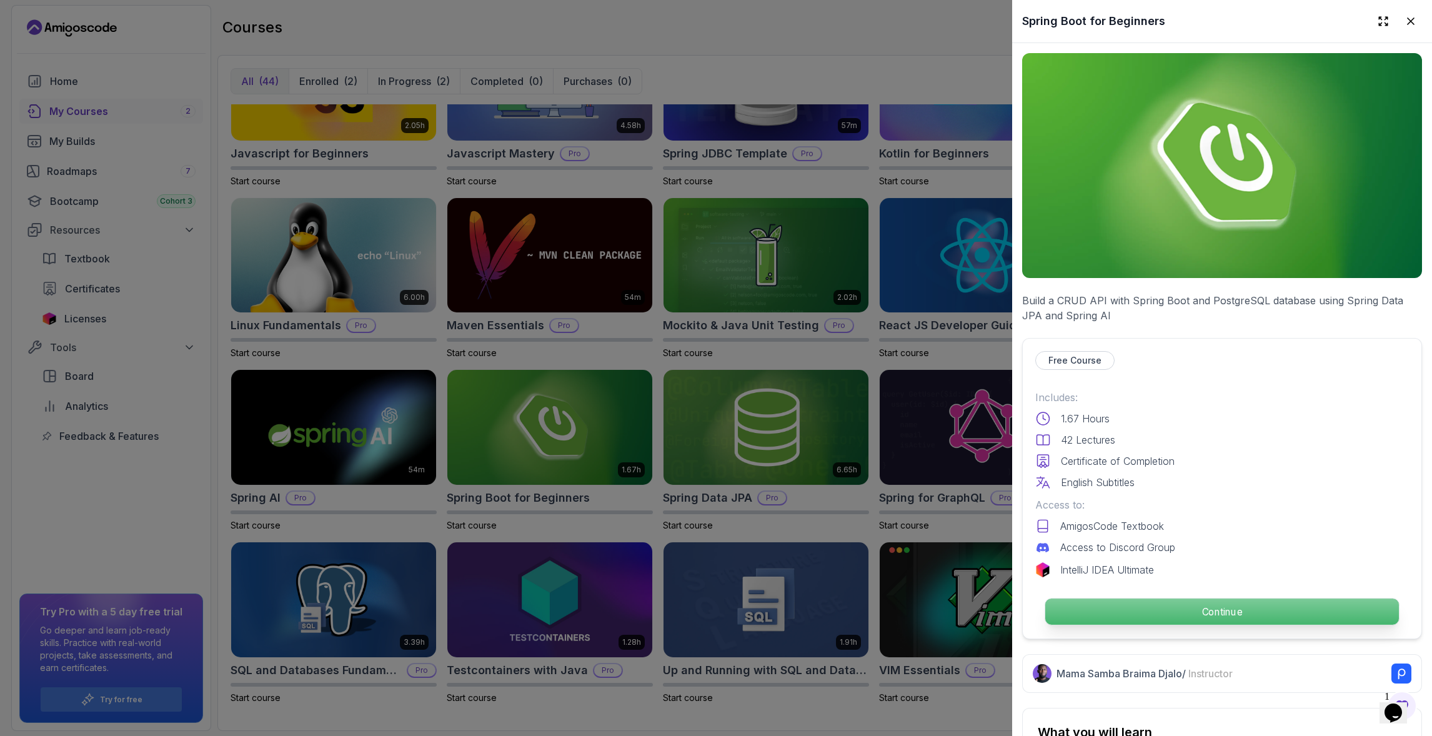
click at [1193, 599] on p "Continue" at bounding box center [1222, 612] width 354 height 26
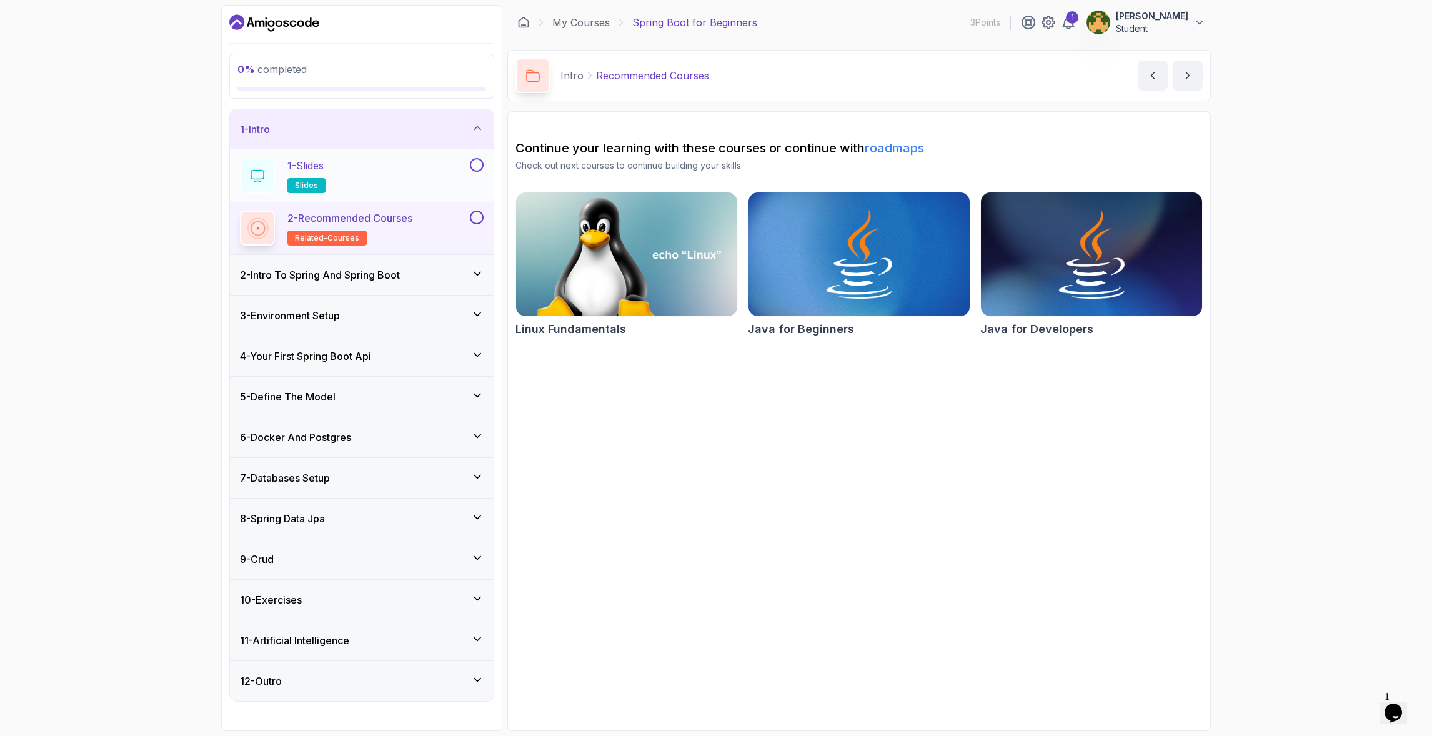
click at [372, 168] on div "1 - Slides slides" at bounding box center [353, 175] width 227 height 35
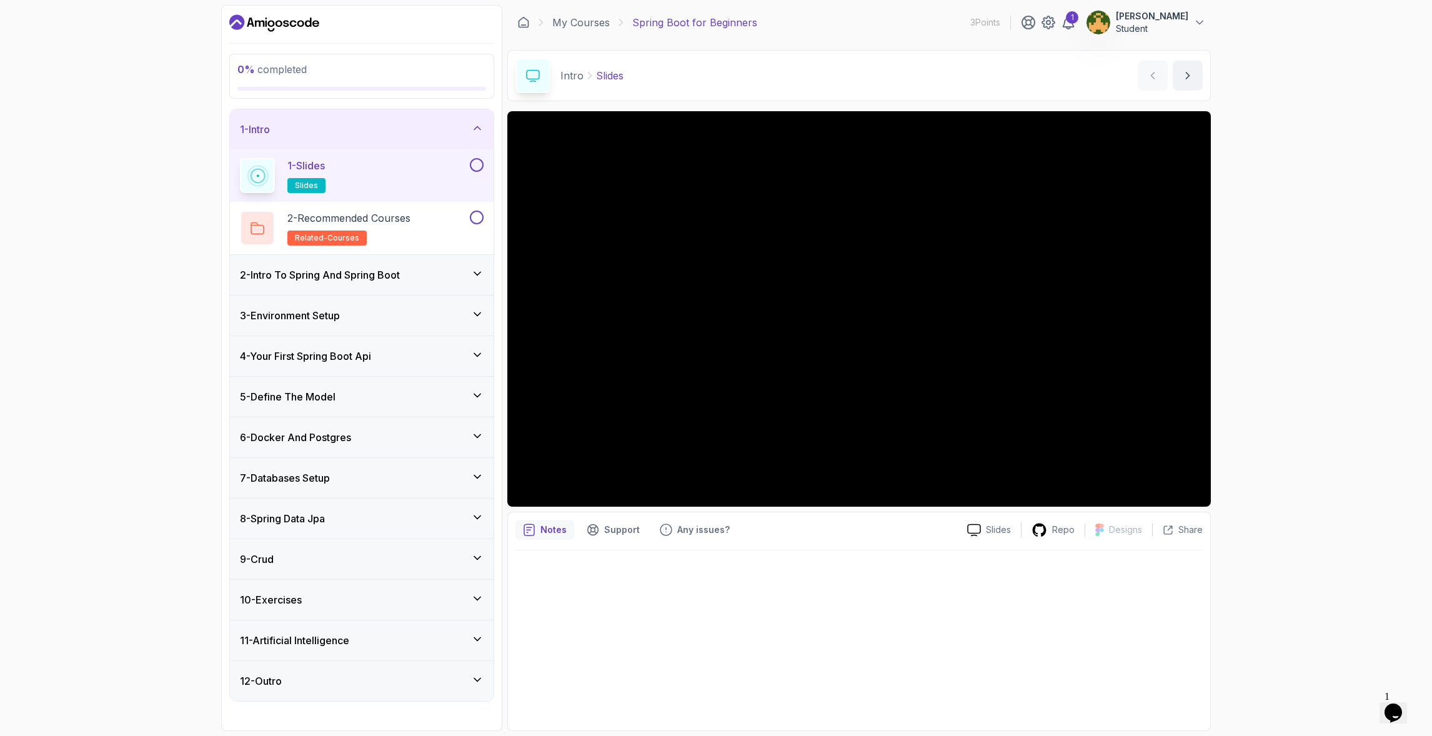
click at [462, 271] on div "2 - Intro To Spring And Spring Boot" at bounding box center [362, 274] width 244 height 15
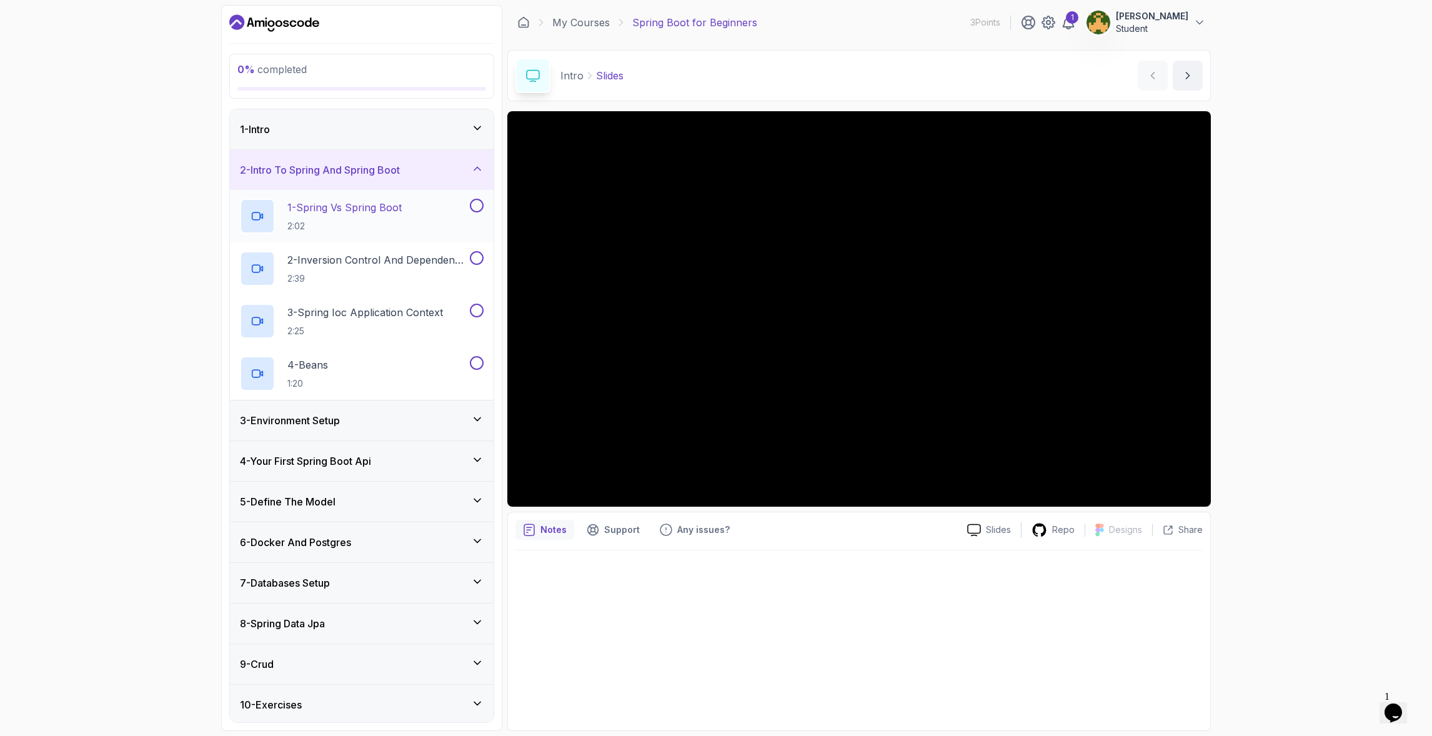
click at [376, 214] on p "1 - Spring Vs Spring Boot" at bounding box center [344, 207] width 114 height 15
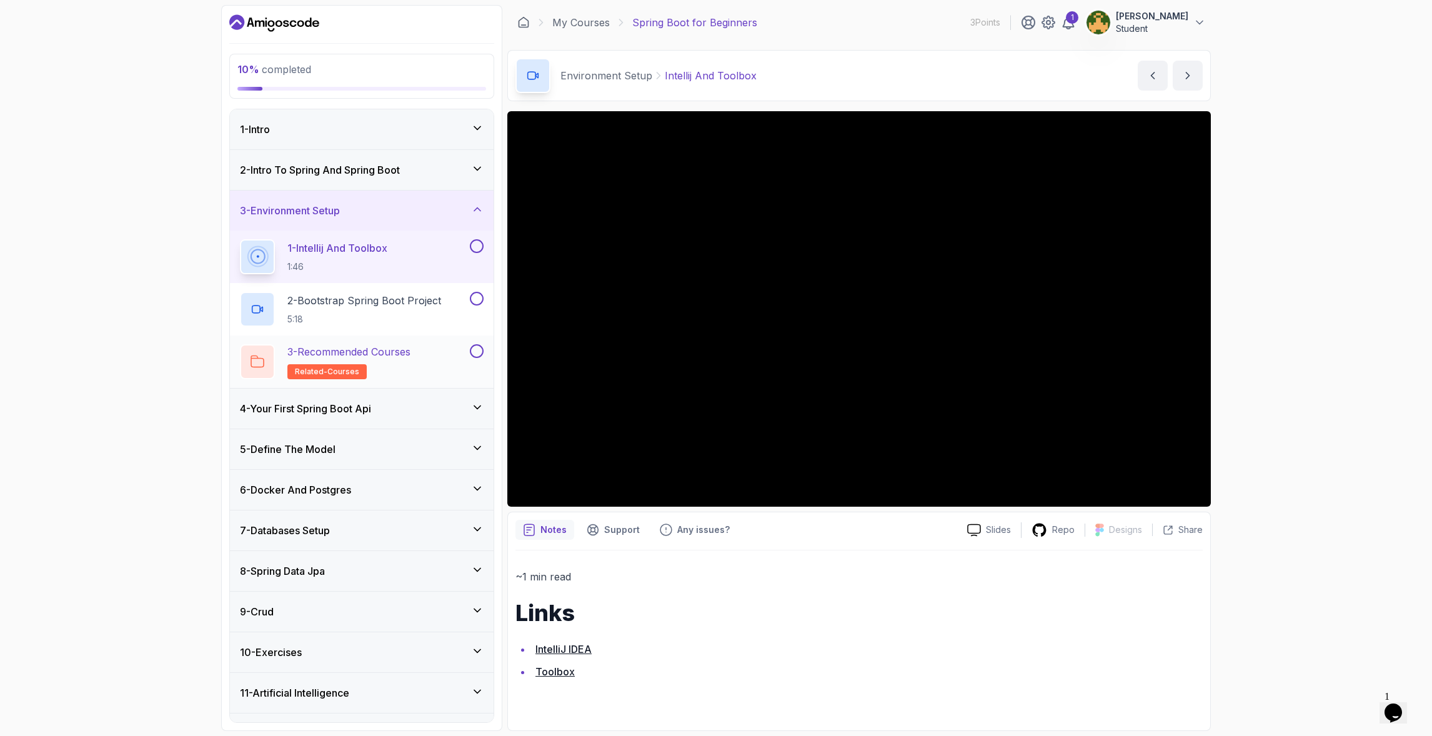
click at [398, 353] on p "3 - Recommended Courses" at bounding box center [348, 351] width 123 height 15
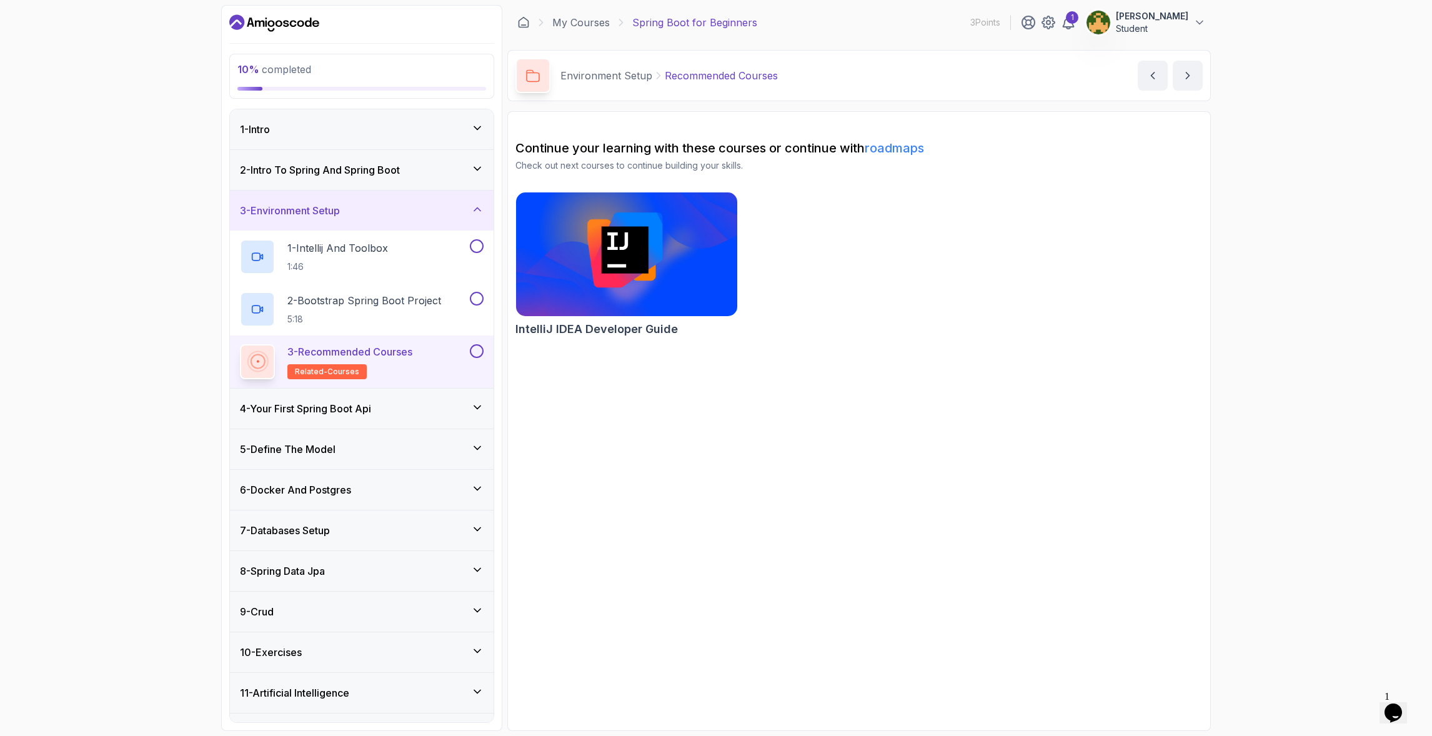
click at [350, 414] on h3 "4 - Your First Spring Boot Api" at bounding box center [305, 408] width 131 height 15
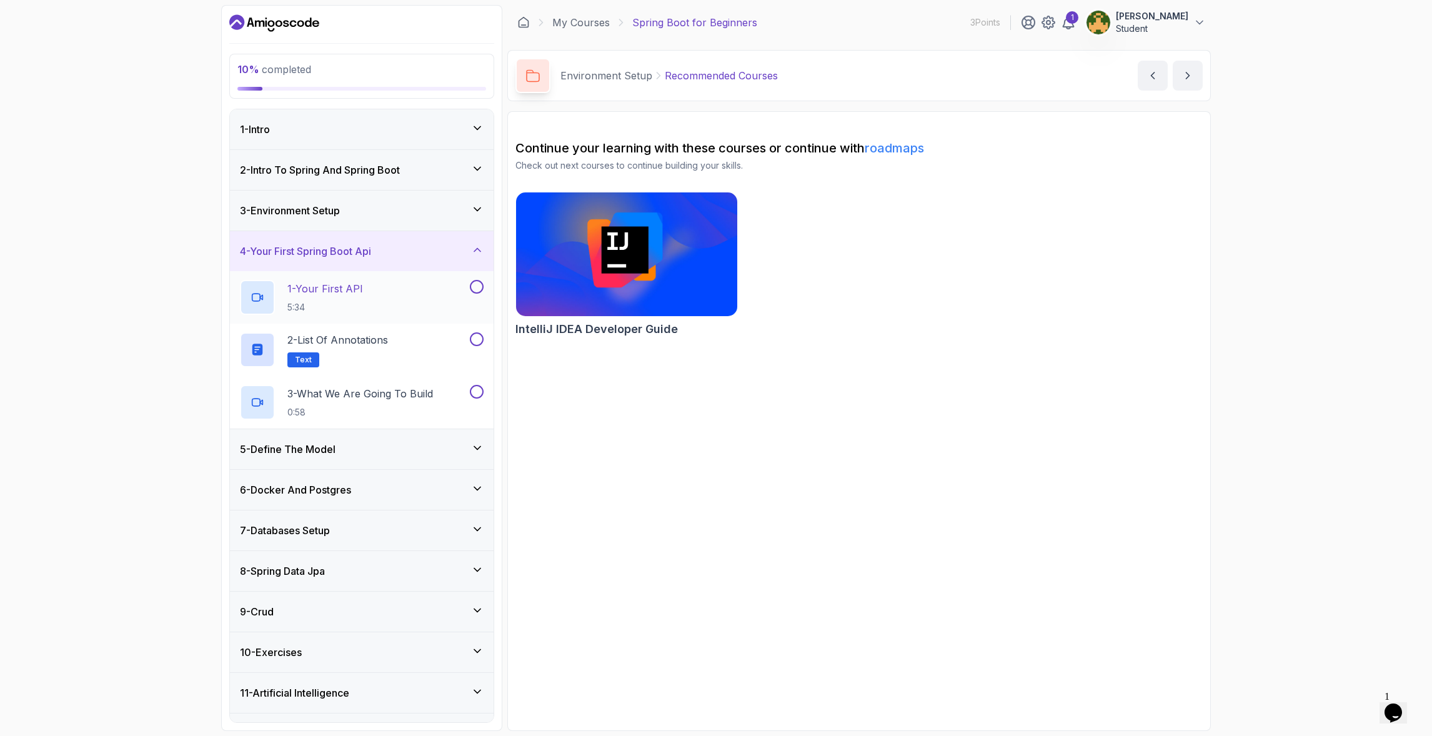
click at [342, 290] on p "1 - Your First API" at bounding box center [325, 288] width 76 height 15
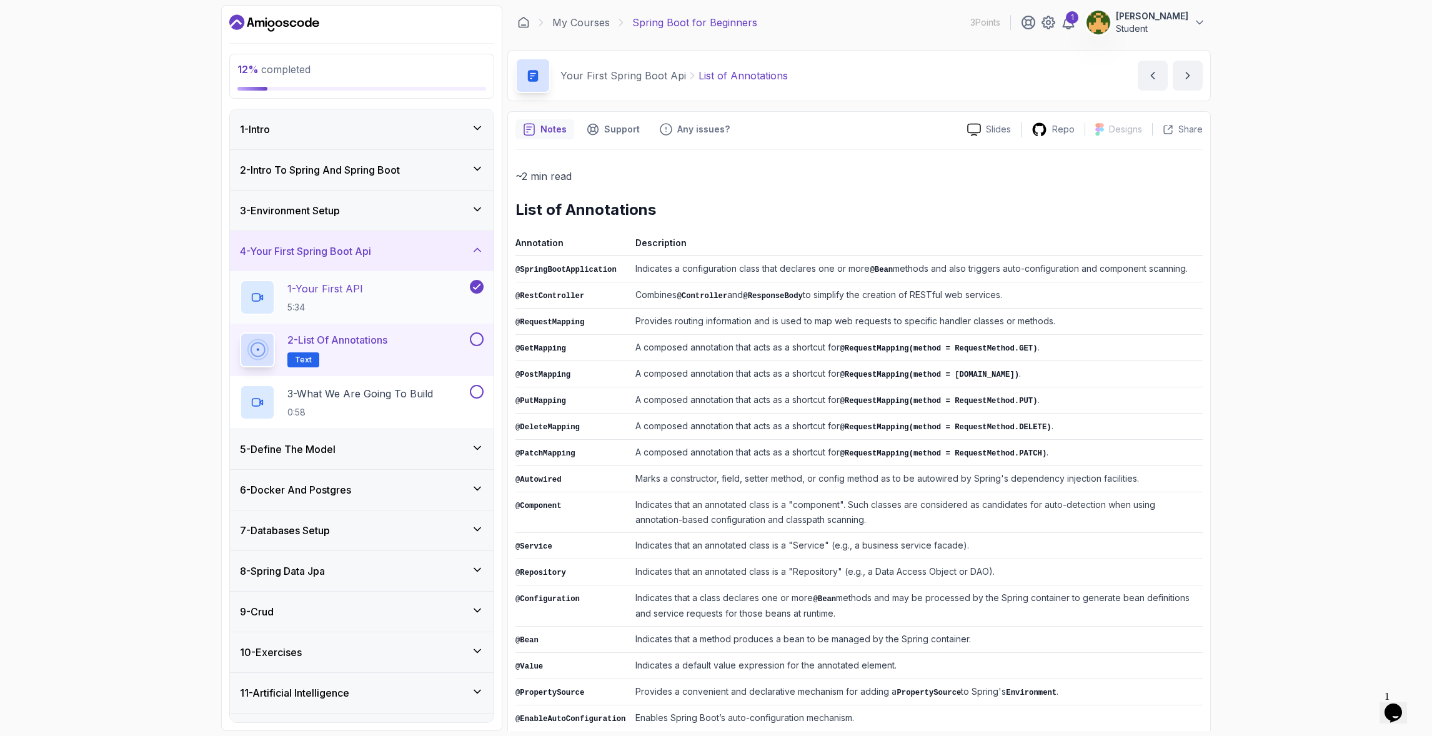
click at [352, 291] on p "1 - Your First API" at bounding box center [325, 288] width 76 height 15
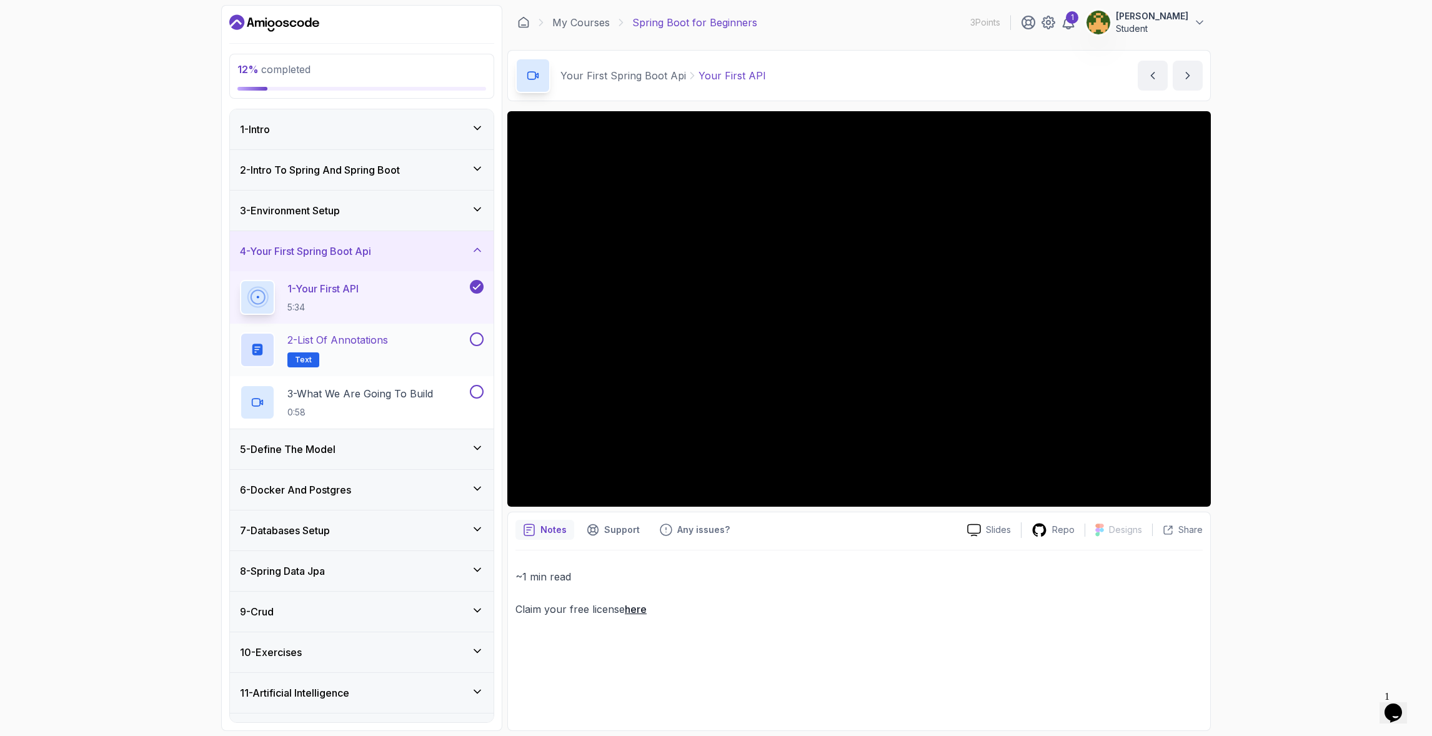
click at [363, 340] on p "2 - List of Annotations" at bounding box center [337, 339] width 101 height 15
